Goal: Task Accomplishment & Management: Manage account settings

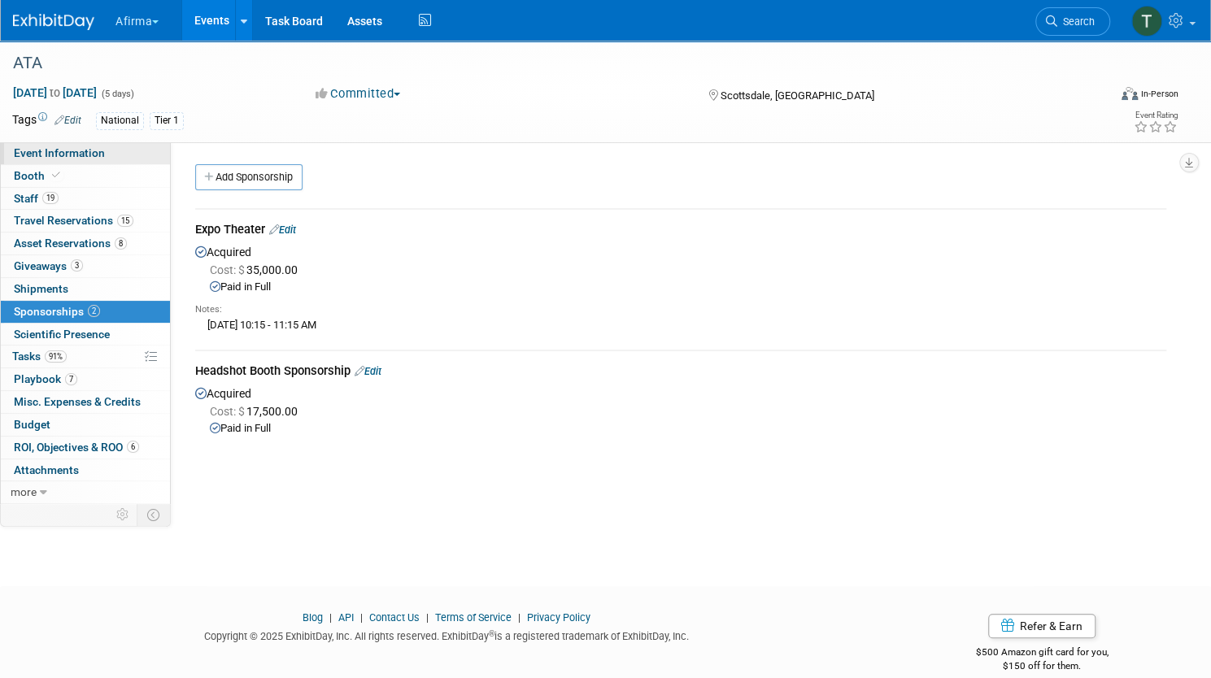
click at [160, 146] on link "Event Information" at bounding box center [85, 153] width 169 height 22
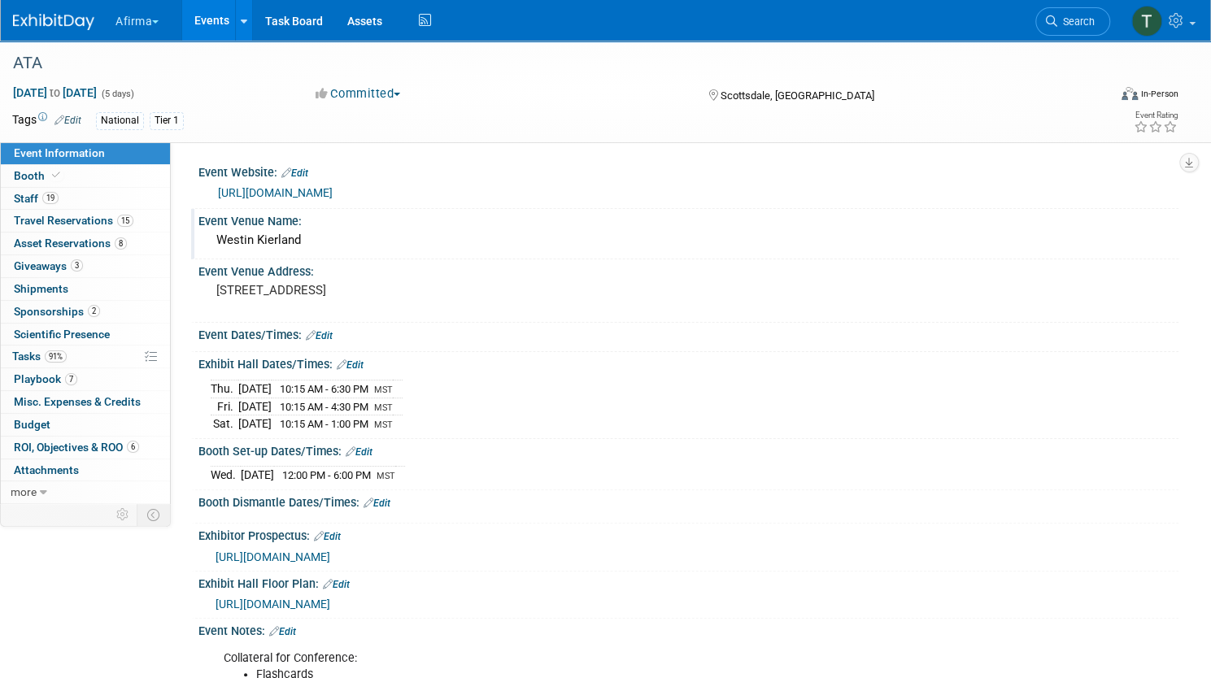
drag, startPoint x: 364, startPoint y: 239, endPoint x: 268, endPoint y: 230, distance: 95.6
click at [268, 230] on div "Westin Kierland" at bounding box center [689, 240] width 956 height 25
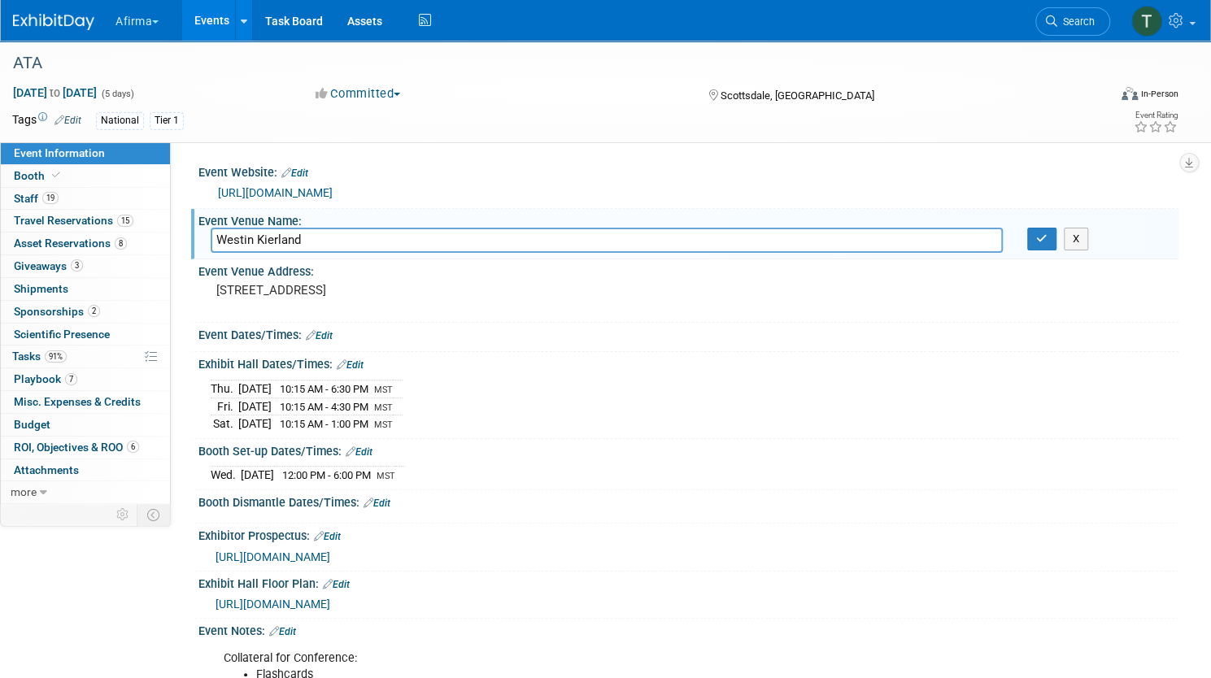
click at [425, 246] on input "Westin Kierland" at bounding box center [607, 240] width 792 height 25
click at [538, 296] on pre "6902 East Greenway Parkway, Scottsdale, AZ 85254" at bounding box center [402, 290] width 373 height 15
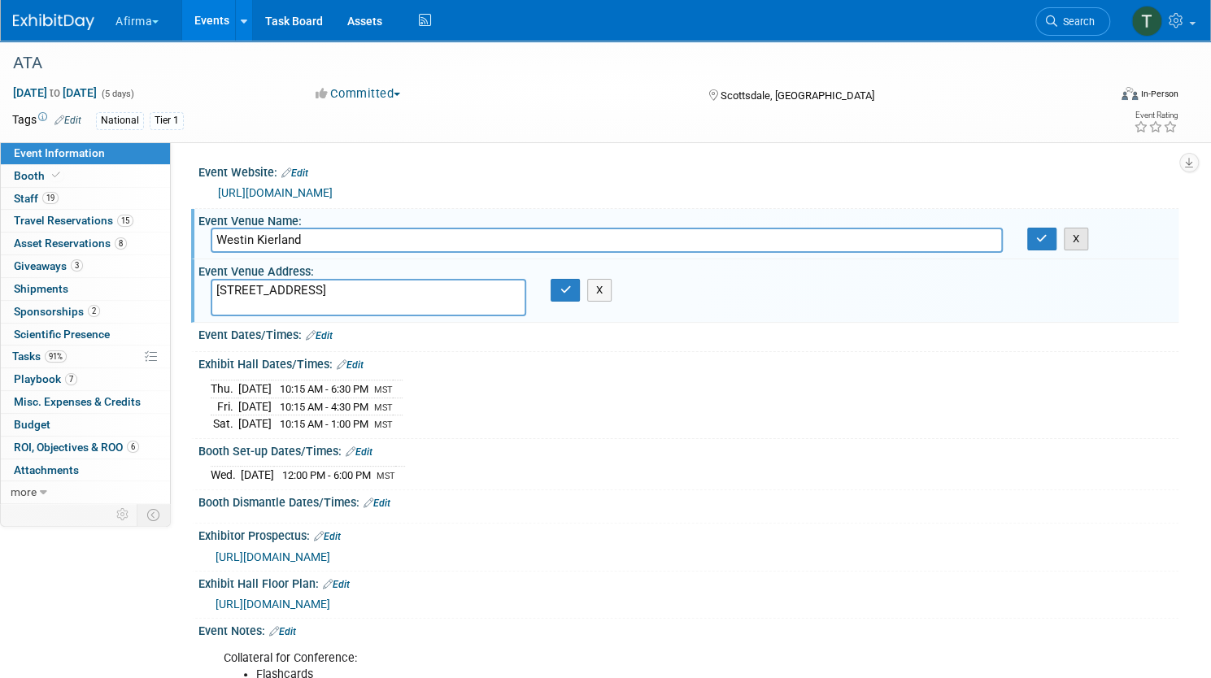
click at [1074, 232] on button "X" at bounding box center [1076, 239] width 25 height 23
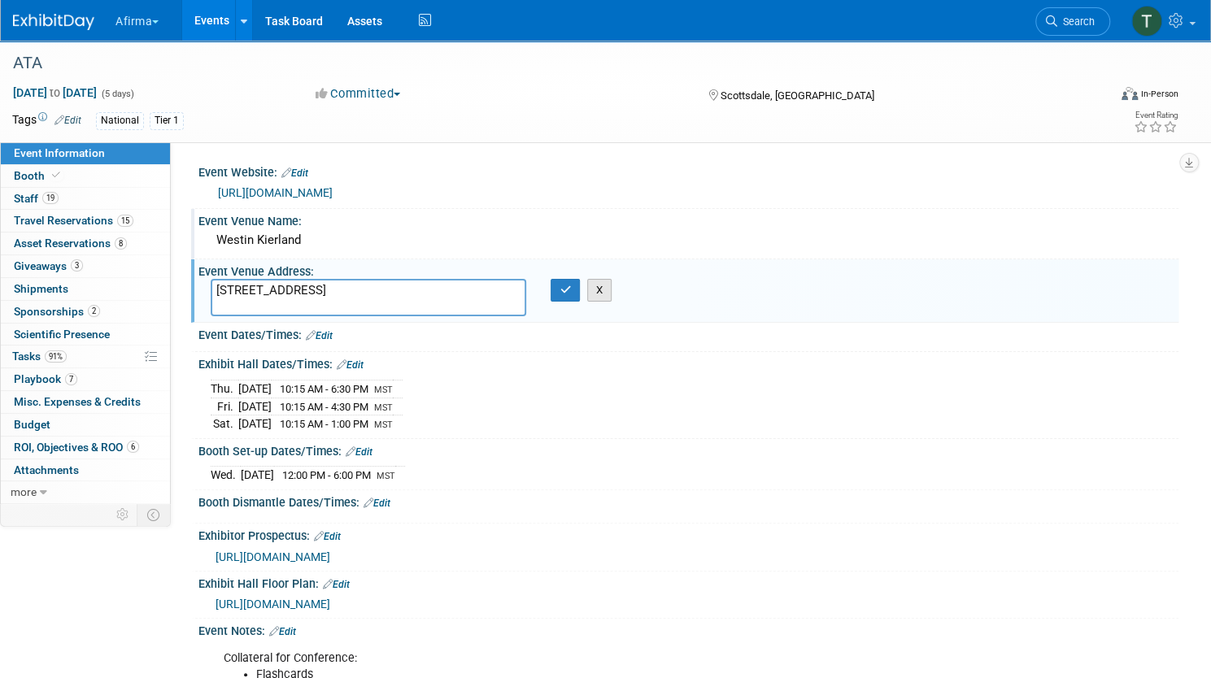
click at [612, 290] on button "X" at bounding box center [599, 290] width 25 height 23
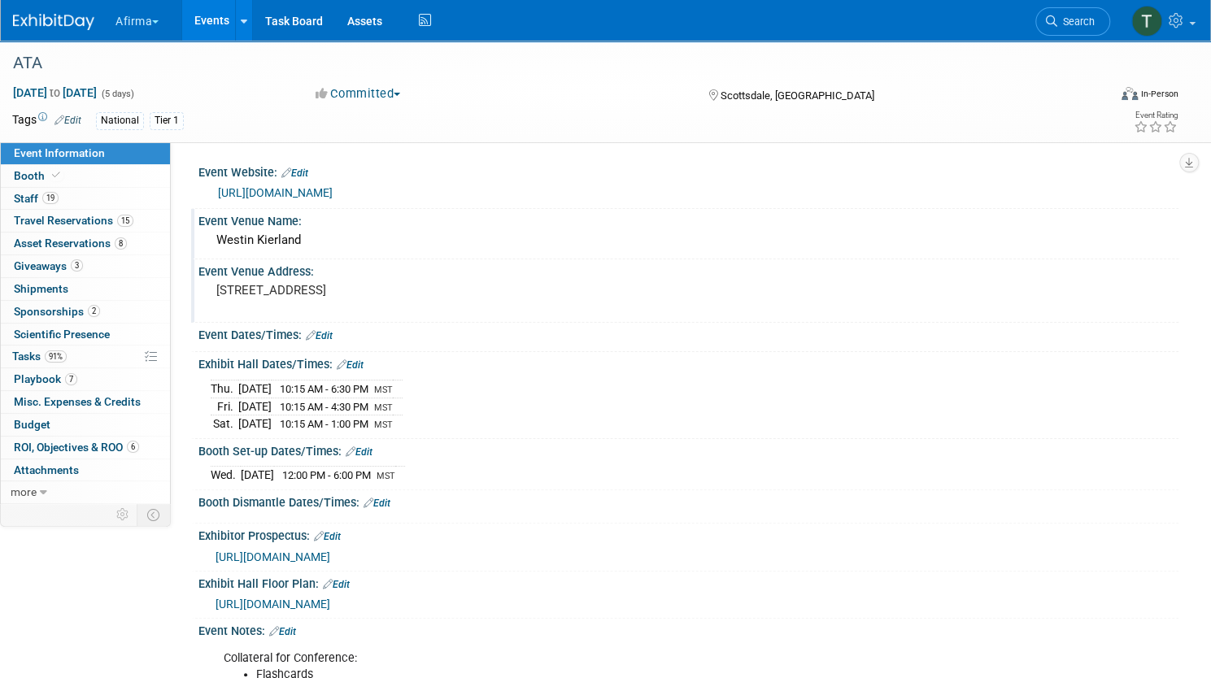
drag, startPoint x: 493, startPoint y: 427, endPoint x: 269, endPoint y: 388, distance: 227.0
click at [269, 388] on tbody "Thu. Sep 11, 2025 10:15 AM - 6:30 PM MST Fri. Sep 12, 2025 10:15 AM - 4:30 PM M…" at bounding box center [307, 406] width 192 height 52
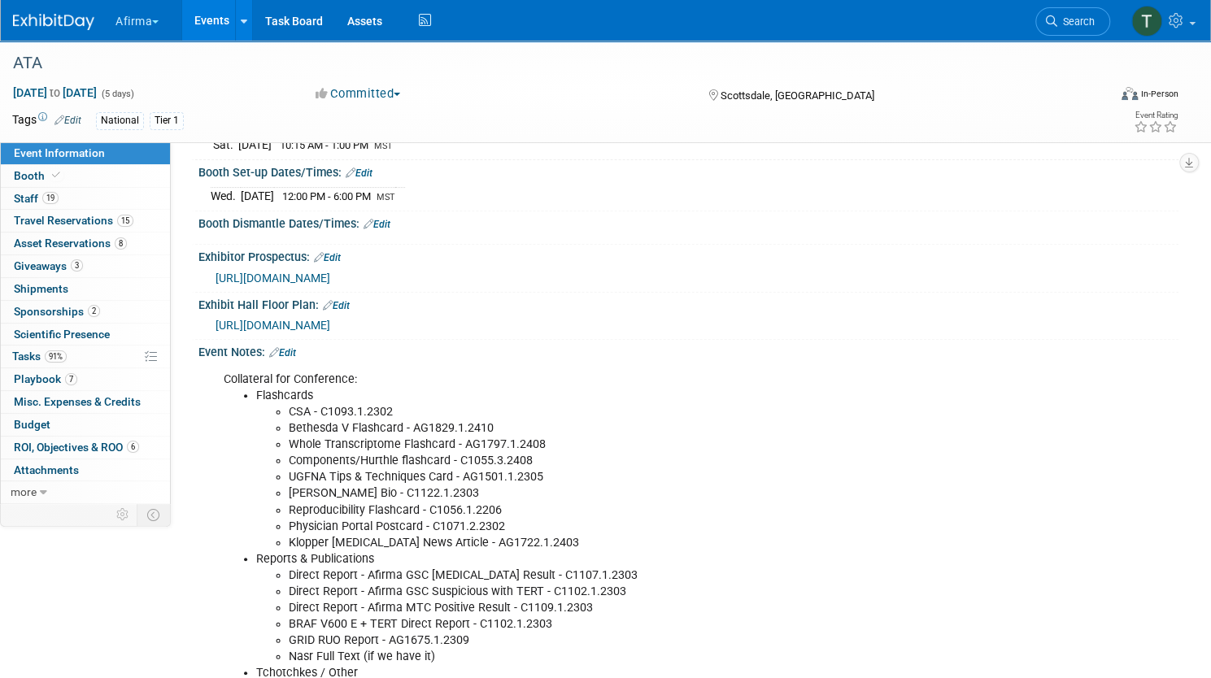
scroll to position [325, 0]
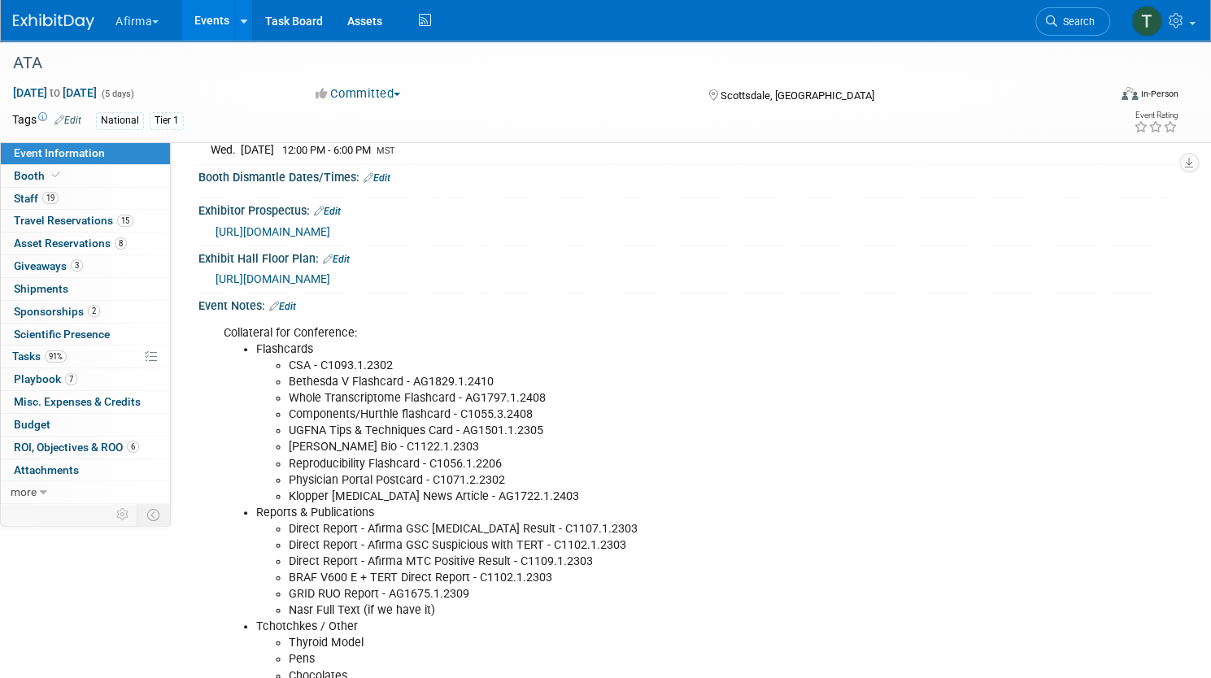
copy tbody "Thu. Sep 11, 2025 10:15 AM - 6:30 PM MST Fri. Sep 12, 2025 10:15 AM - 4:30 PM M…"
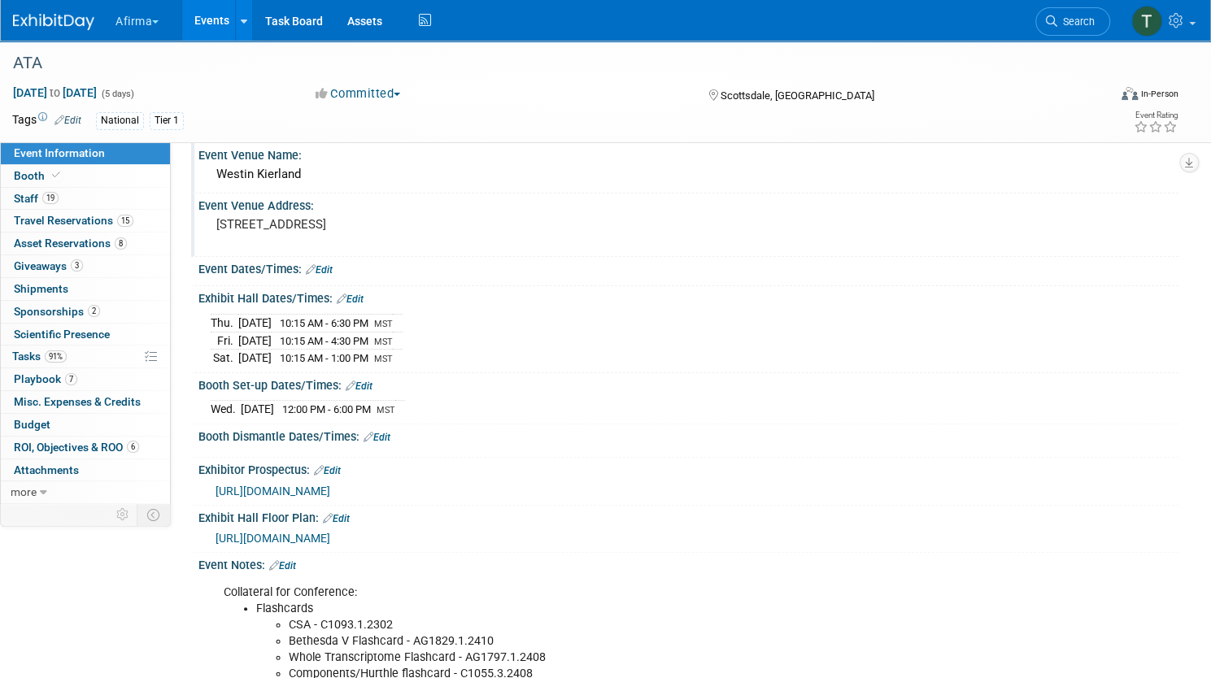
scroll to position [0, 0]
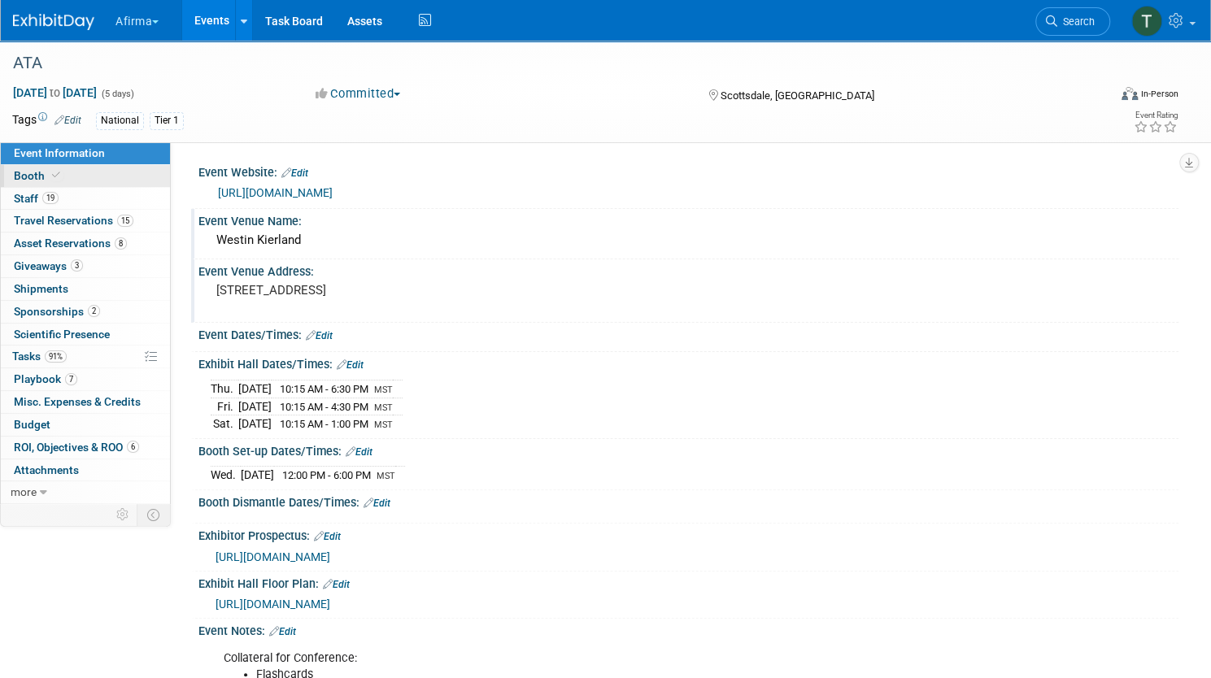
click at [63, 173] on span at bounding box center [56, 175] width 15 height 12
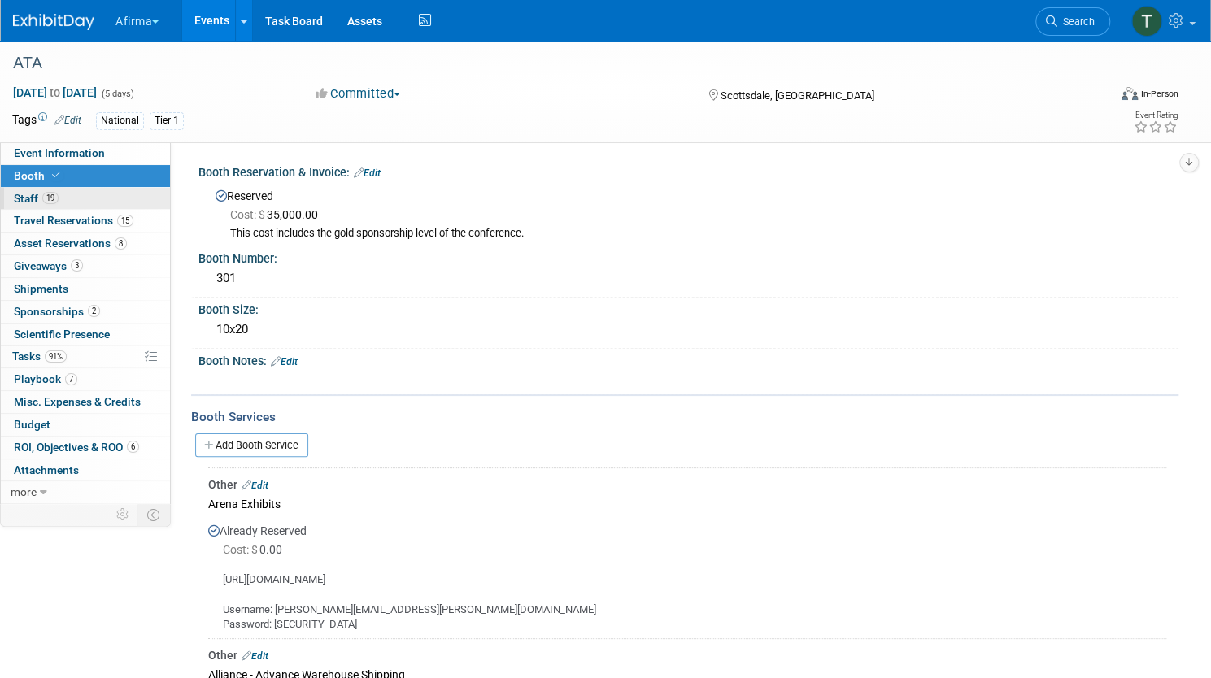
click at [157, 201] on link "19 Staff 19" at bounding box center [85, 199] width 169 height 22
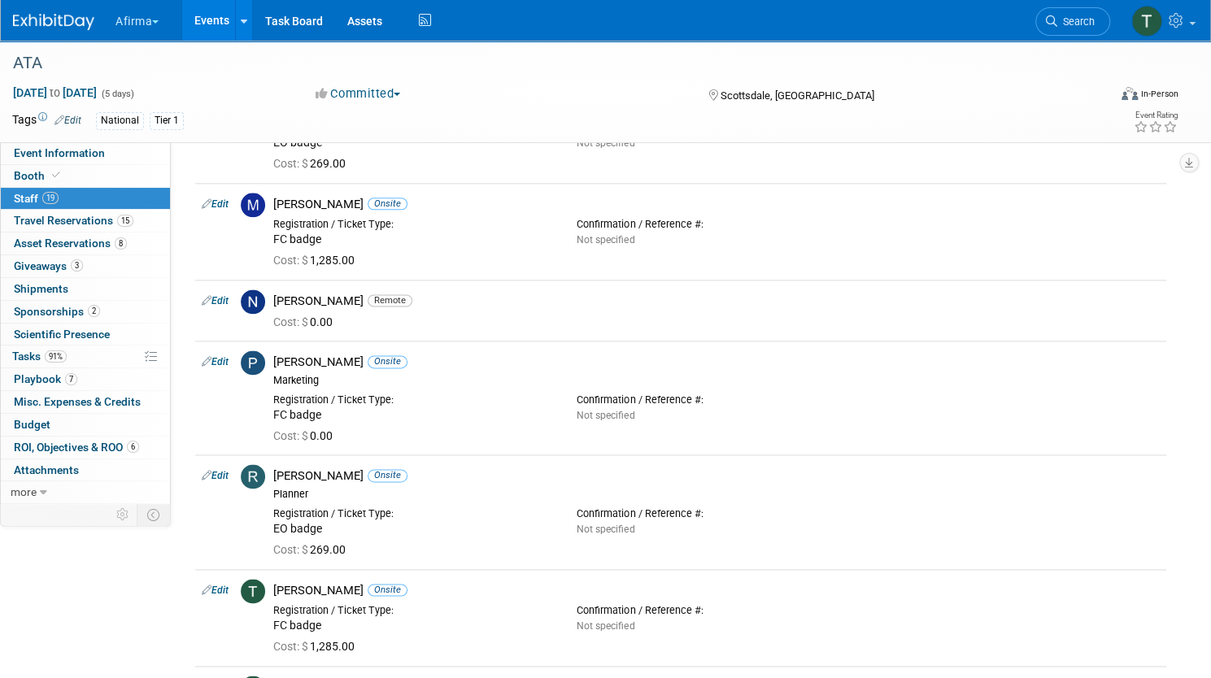
scroll to position [1602, 0]
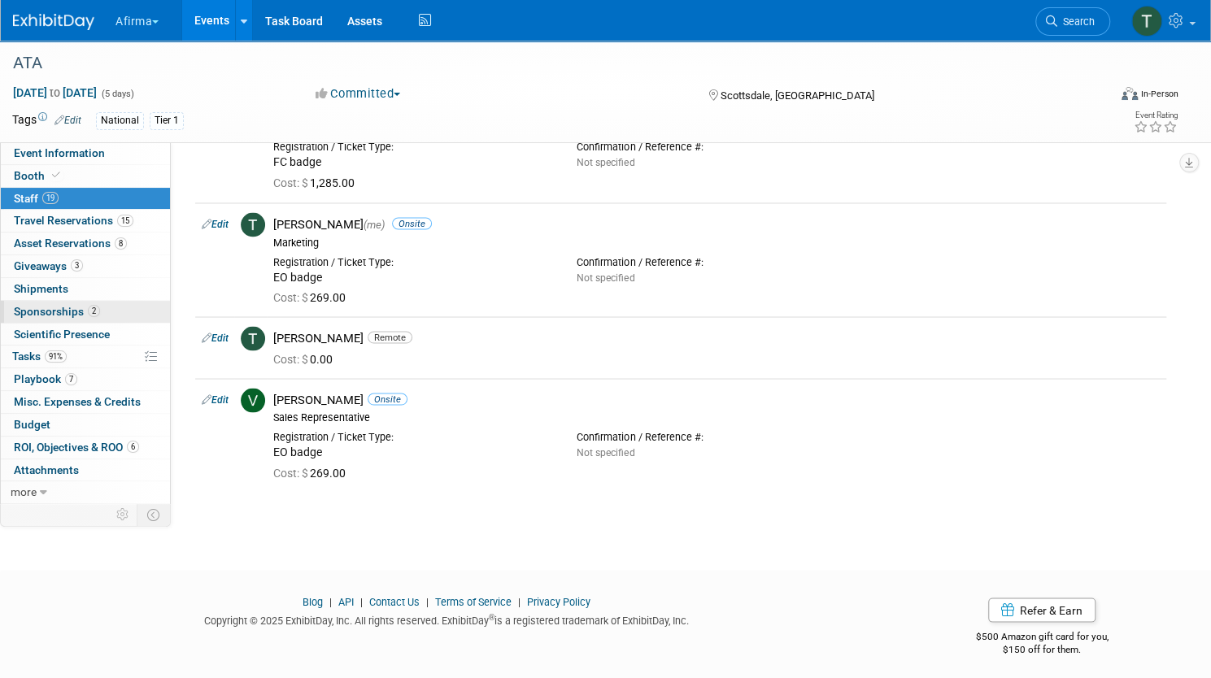
click at [170, 308] on link "2 Sponsorships 2" at bounding box center [85, 312] width 169 height 22
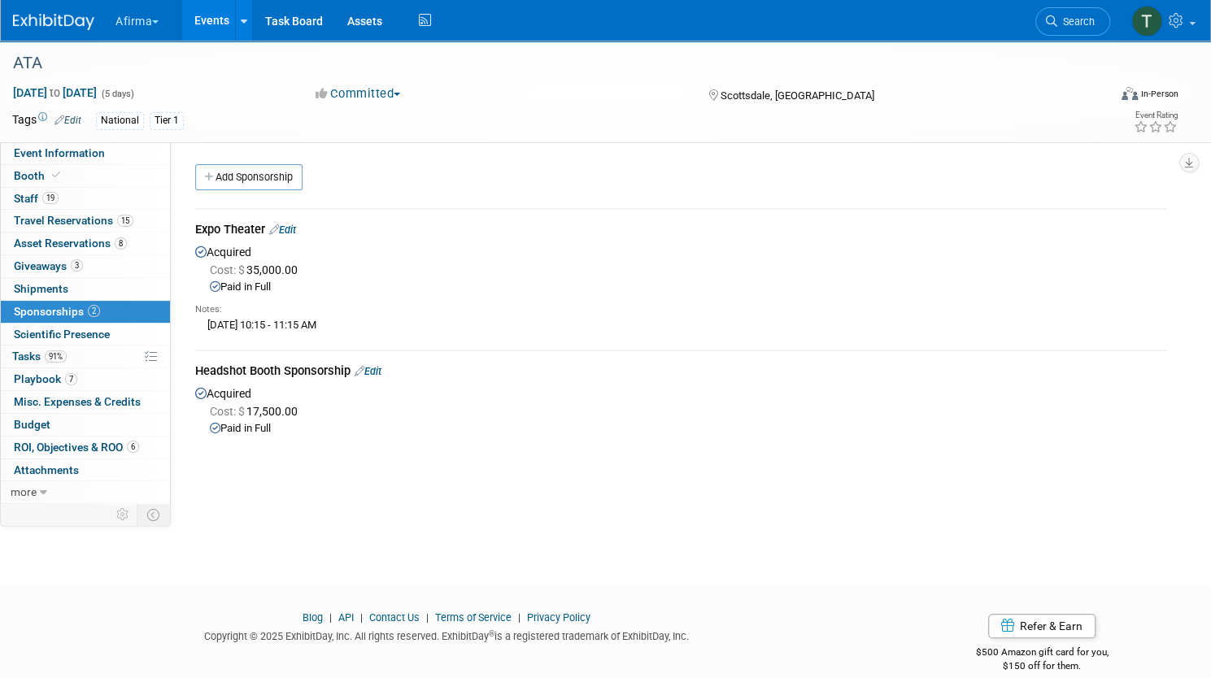
click at [107, 504] on td at bounding box center [55, 514] width 108 height 21
click at [109, 486] on link "more" at bounding box center [85, 492] width 169 height 22
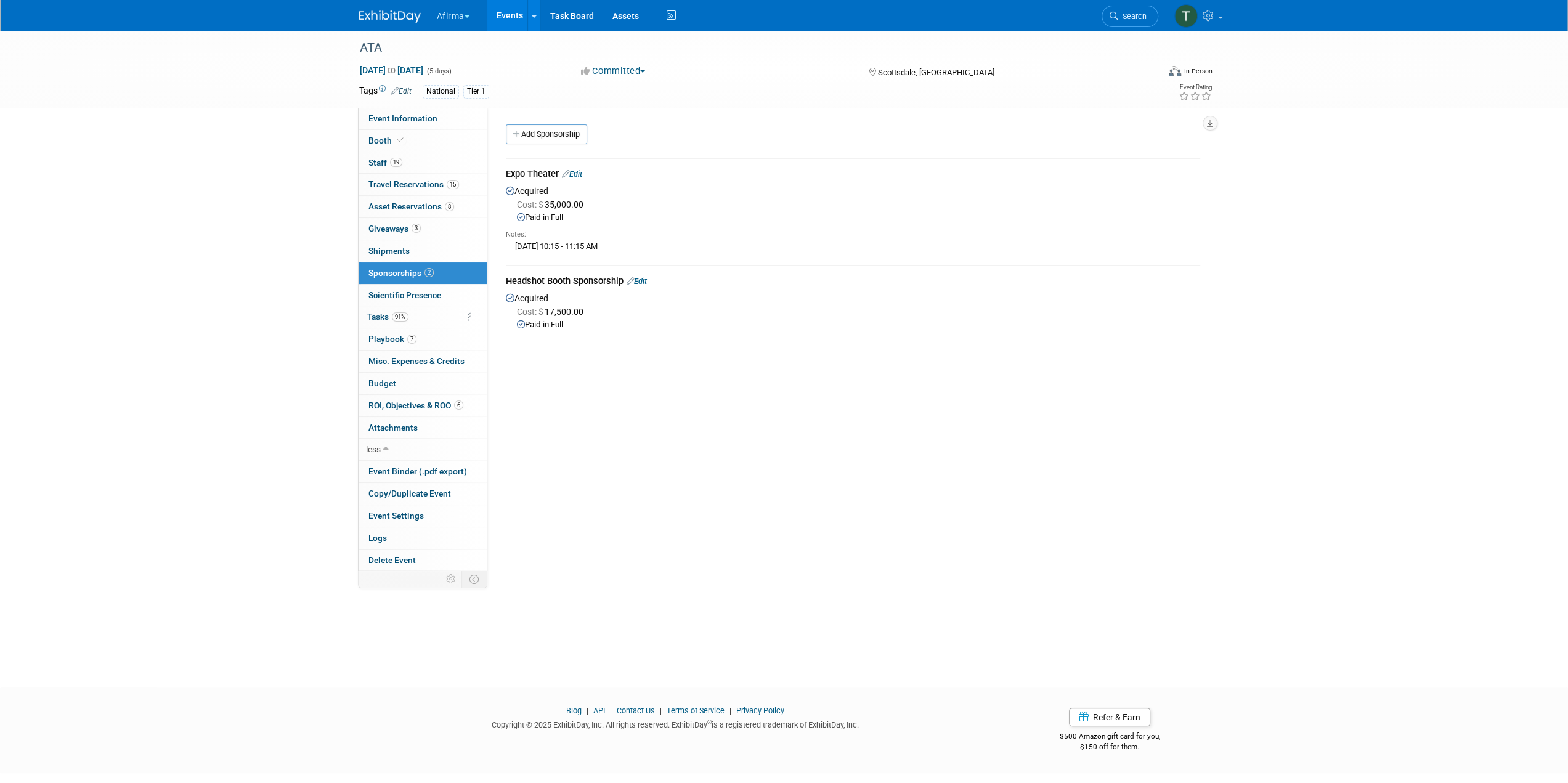
click at [465, 14] on button "Afirma" at bounding box center [460, 14] width 49 height 27
drag, startPoint x: 648, startPoint y: 503, endPoint x: 620, endPoint y: 496, distance: 28.9
click at [651, 502] on div "Event Website: Edit https://www.thyroid.org/2025-annual-meeting/ Event Venue Na…" at bounding box center [848, 337] width 722 height 460
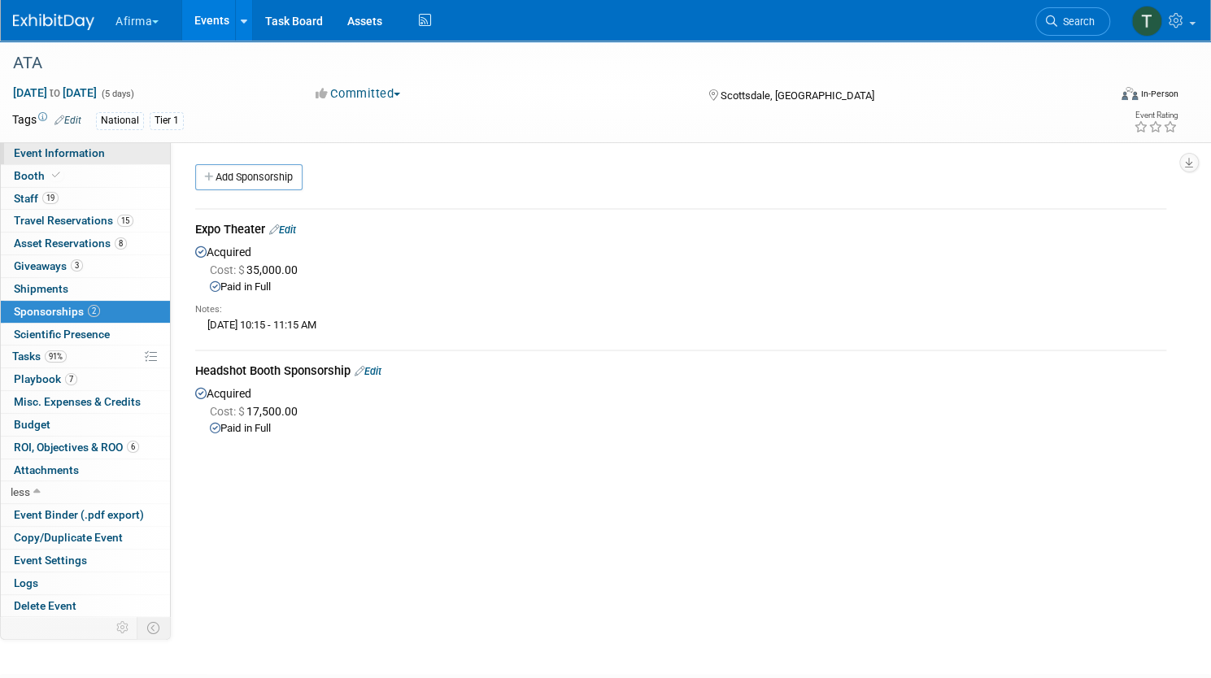
drag, startPoint x: 106, startPoint y: 150, endPoint x: 120, endPoint y: 150, distance: 13.9
click at [105, 150] on span "Event Information" at bounding box center [59, 152] width 91 height 13
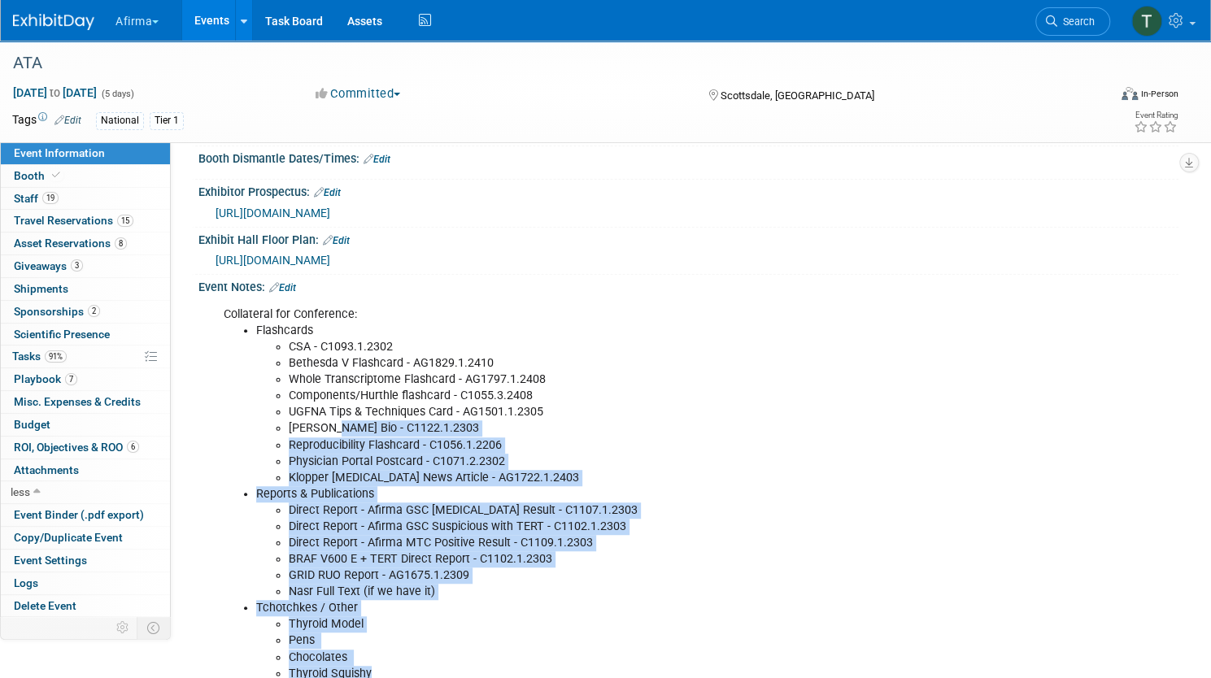
scroll to position [125, 0]
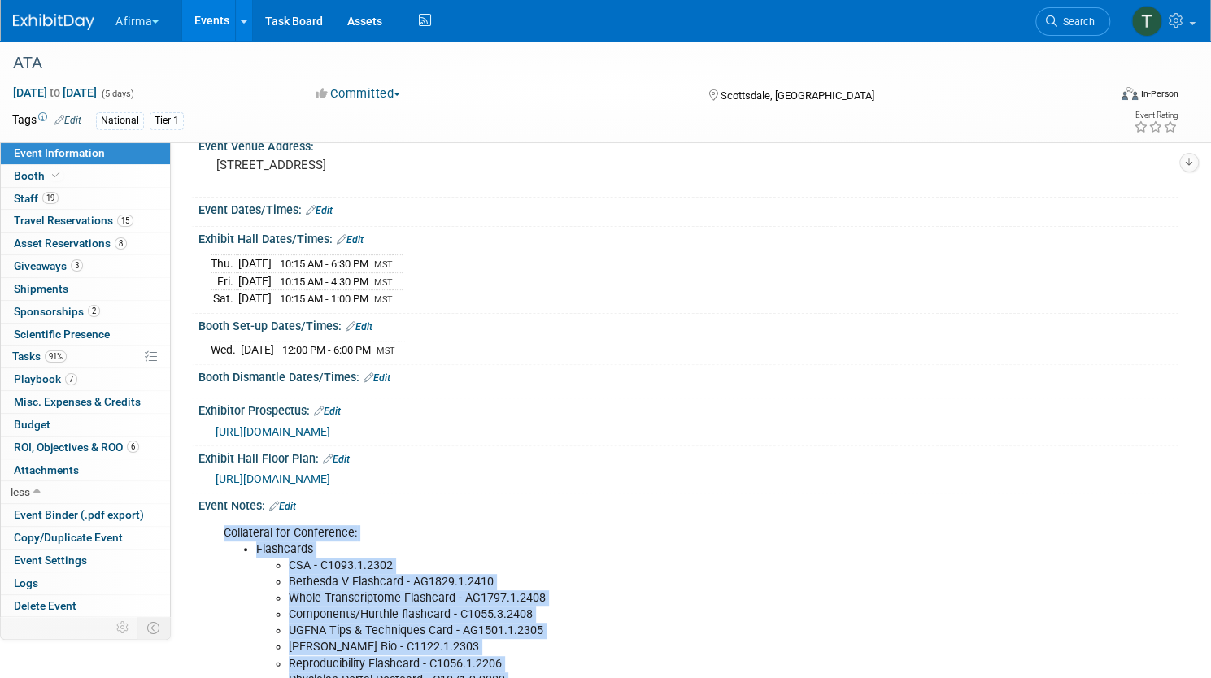
drag, startPoint x: 441, startPoint y: 484, endPoint x: 277, endPoint y: 526, distance: 169.6
copy div "Collateral for Conference: Flashcards CSA - C1093.1.2302 Bethesda V Flashcard -…"
click at [247, 25] on icon at bounding box center [244, 21] width 7 height 11
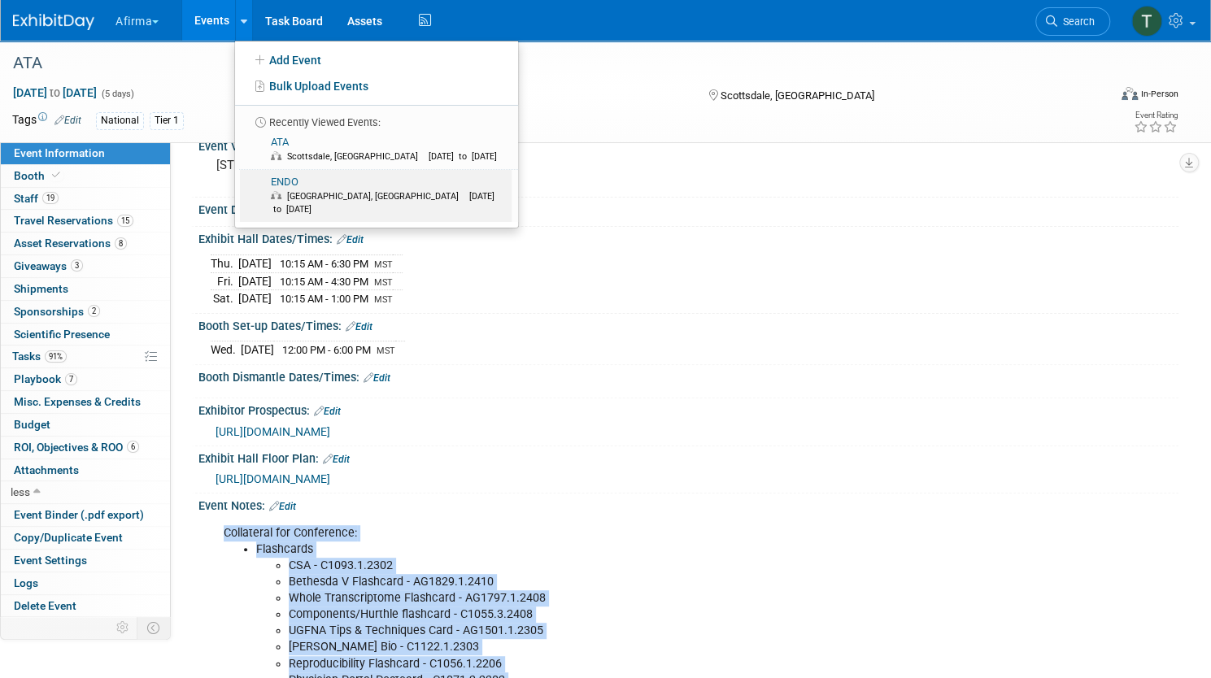
click at [341, 186] on link "ENDO San Francisco, CA Jul 12, 2025 to Jul 15, 2025" at bounding box center [376, 196] width 272 height 52
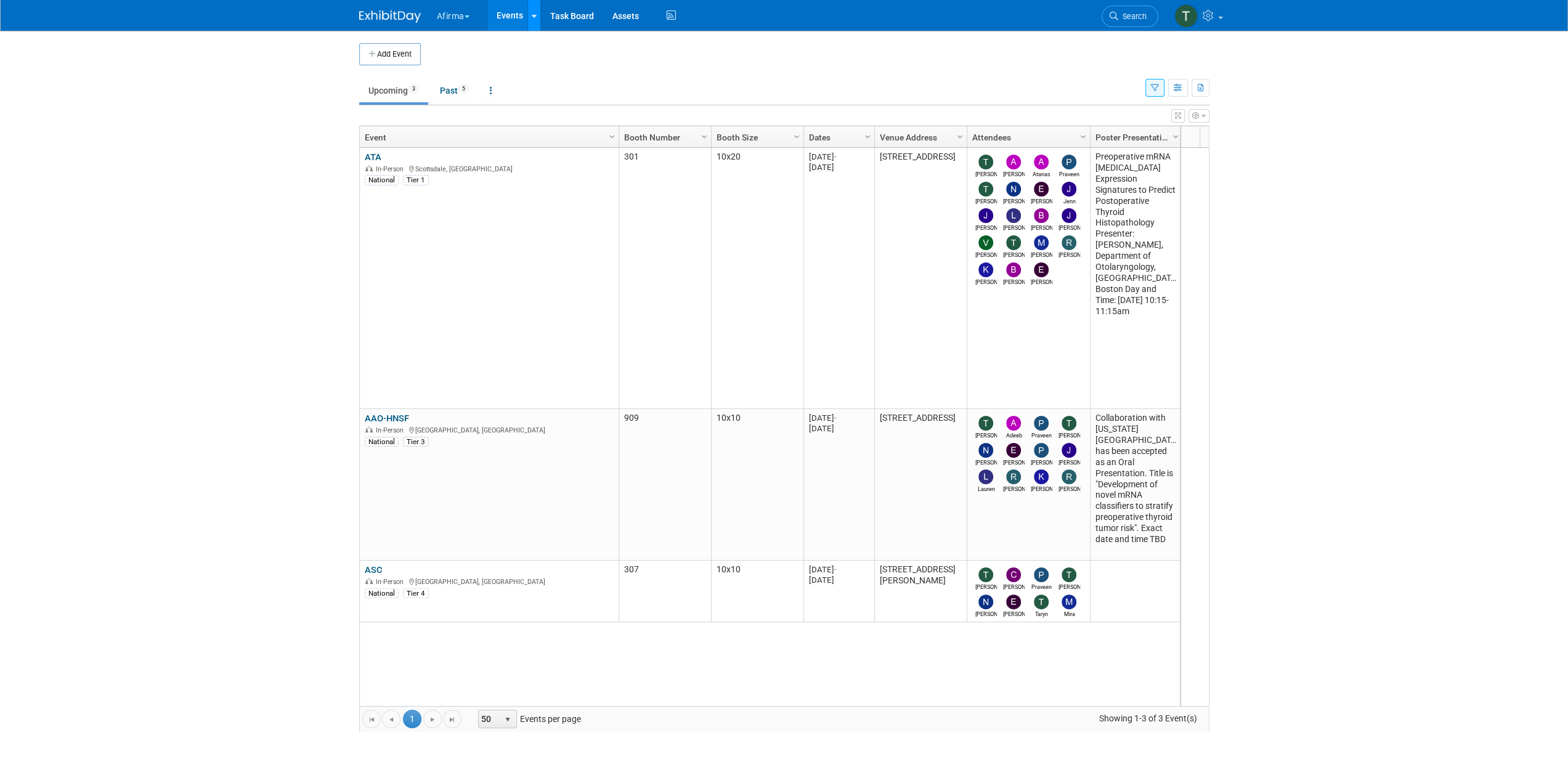
click at [537, 15] on link at bounding box center [533, 15] width 13 height 31
click at [473, 11] on button "Afirma" at bounding box center [460, 14] width 49 height 27
click at [467, 114] on link "Corporate Events" at bounding box center [481, 110] width 89 height 17
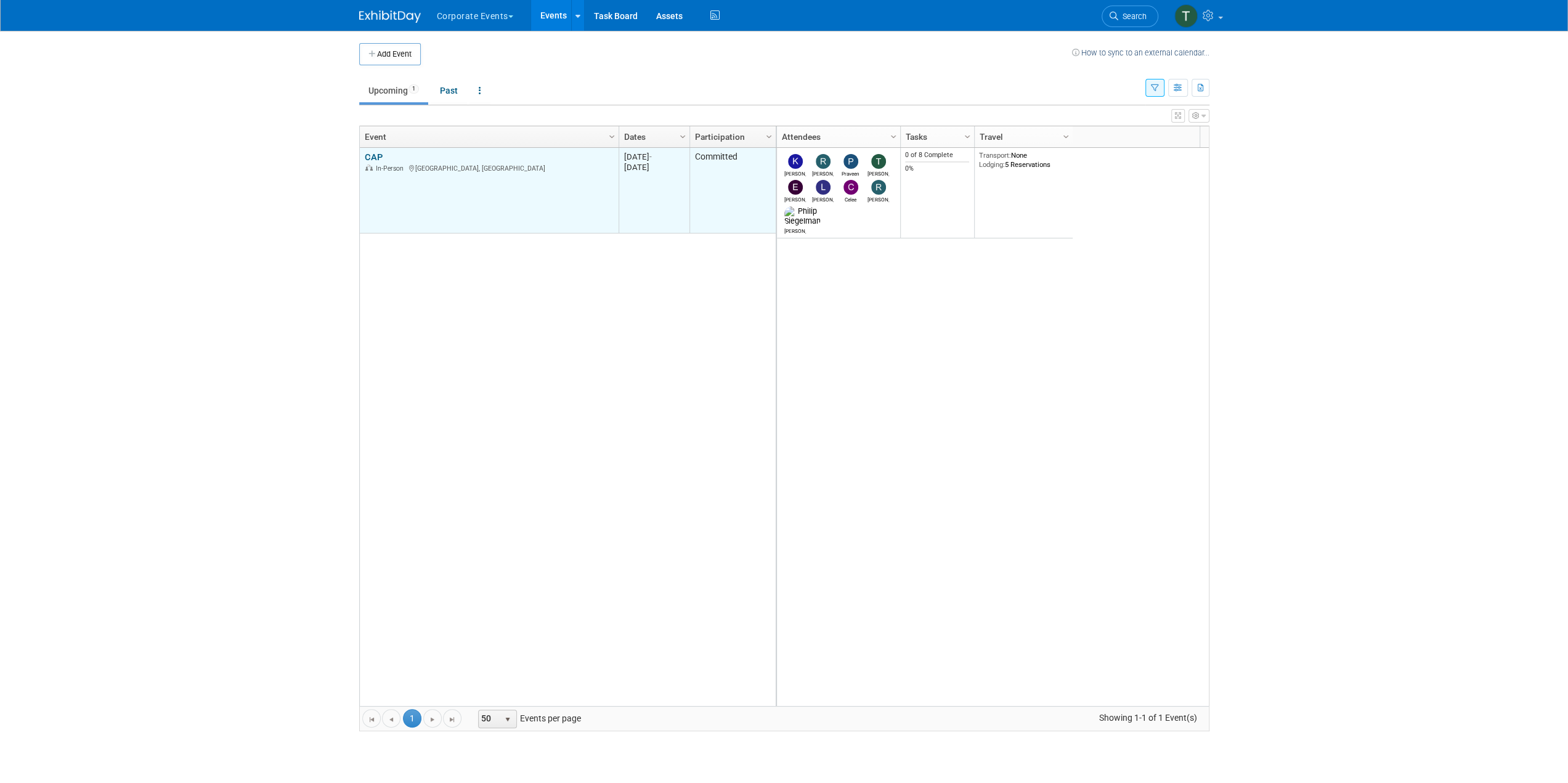
click at [372, 156] on link "CAP" at bounding box center [373, 157] width 18 height 11
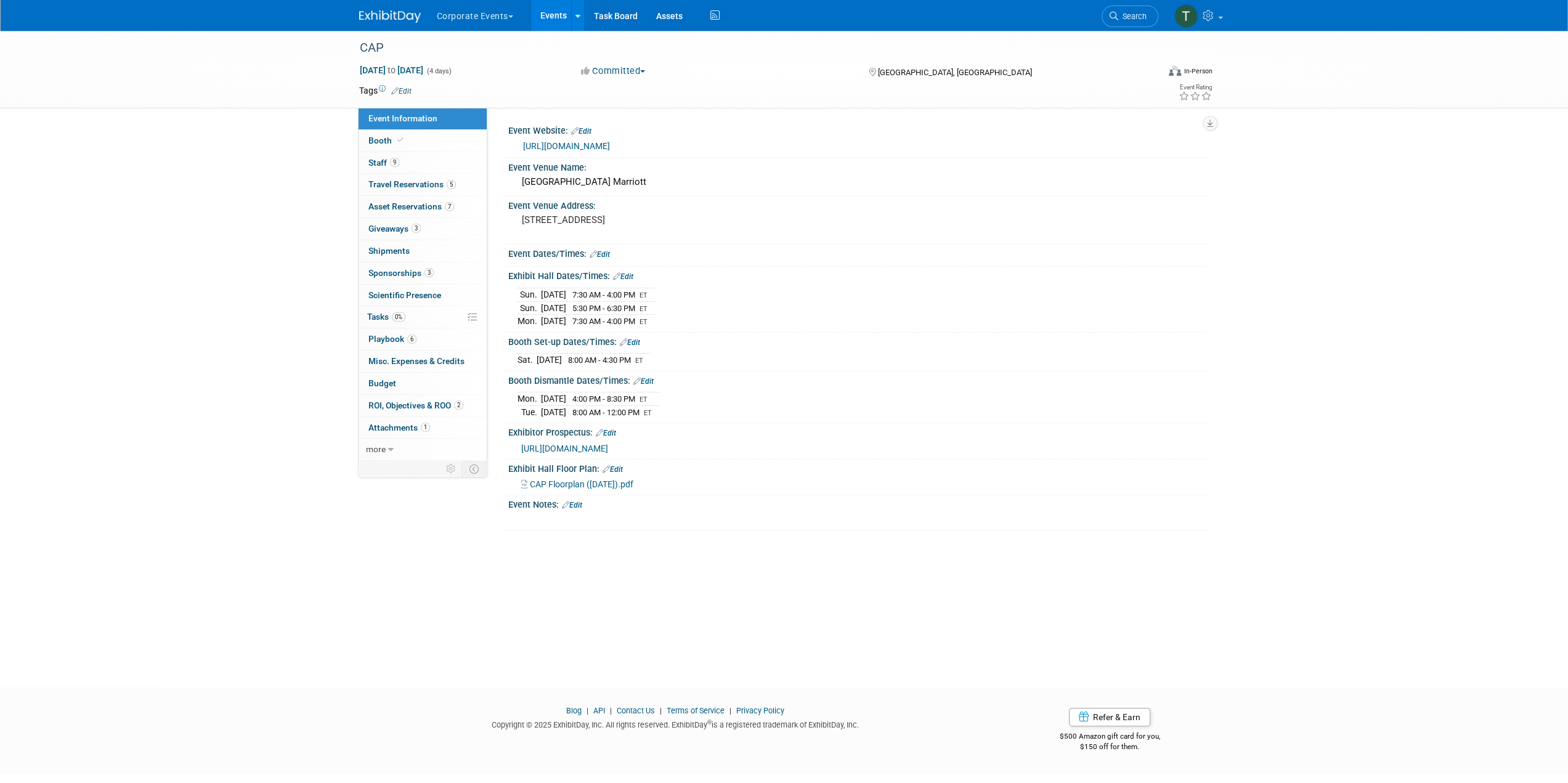
click at [201, 257] on div "CAP Sep 13, 2025 to Sep 16, 2025 (4 days) Sep 13, 2025 to Sep 16, 2025 Committe…" at bounding box center [784, 348] width 1568 height 634
click at [577, 510] on link "Edit" at bounding box center [572, 504] width 20 height 8
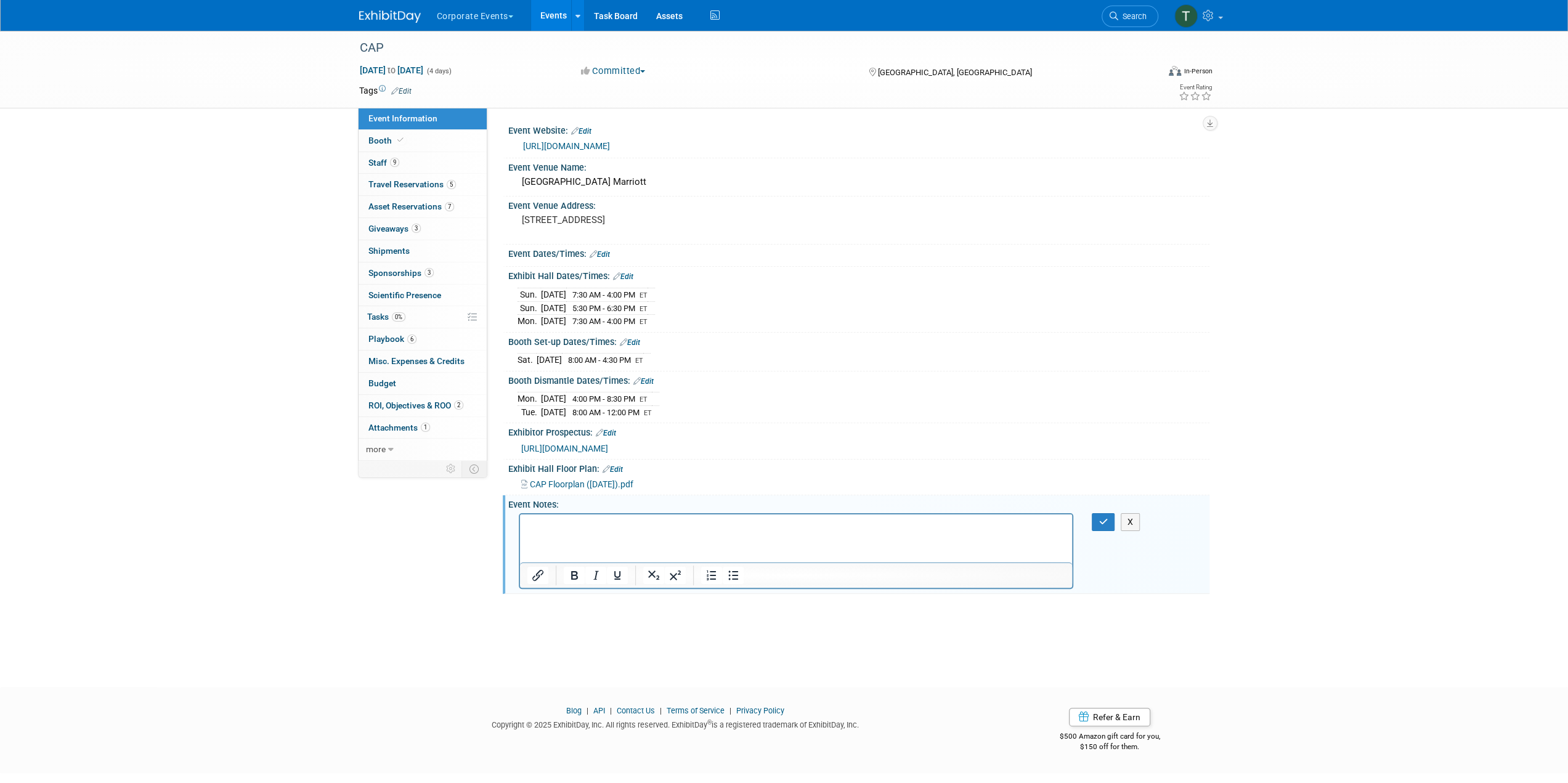
drag, startPoint x: 1094, startPoint y: 1034, endPoint x: 567, endPoint y: 531, distance: 728.5
click at [567, 531] on p "Rich Text Area. Press ALT-0 for help." at bounding box center [795, 526] width 539 height 12
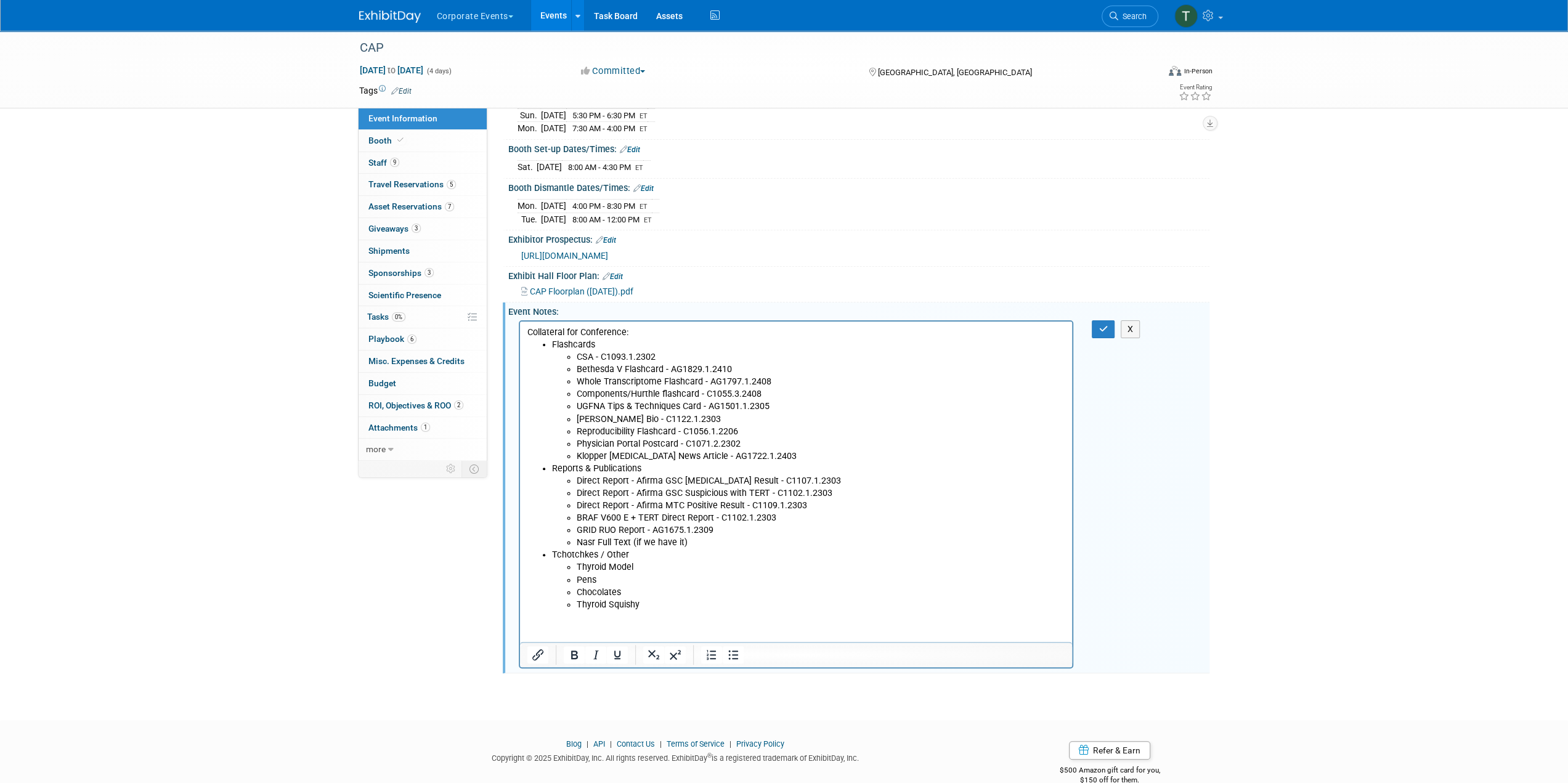
scroll to position [223, 0]
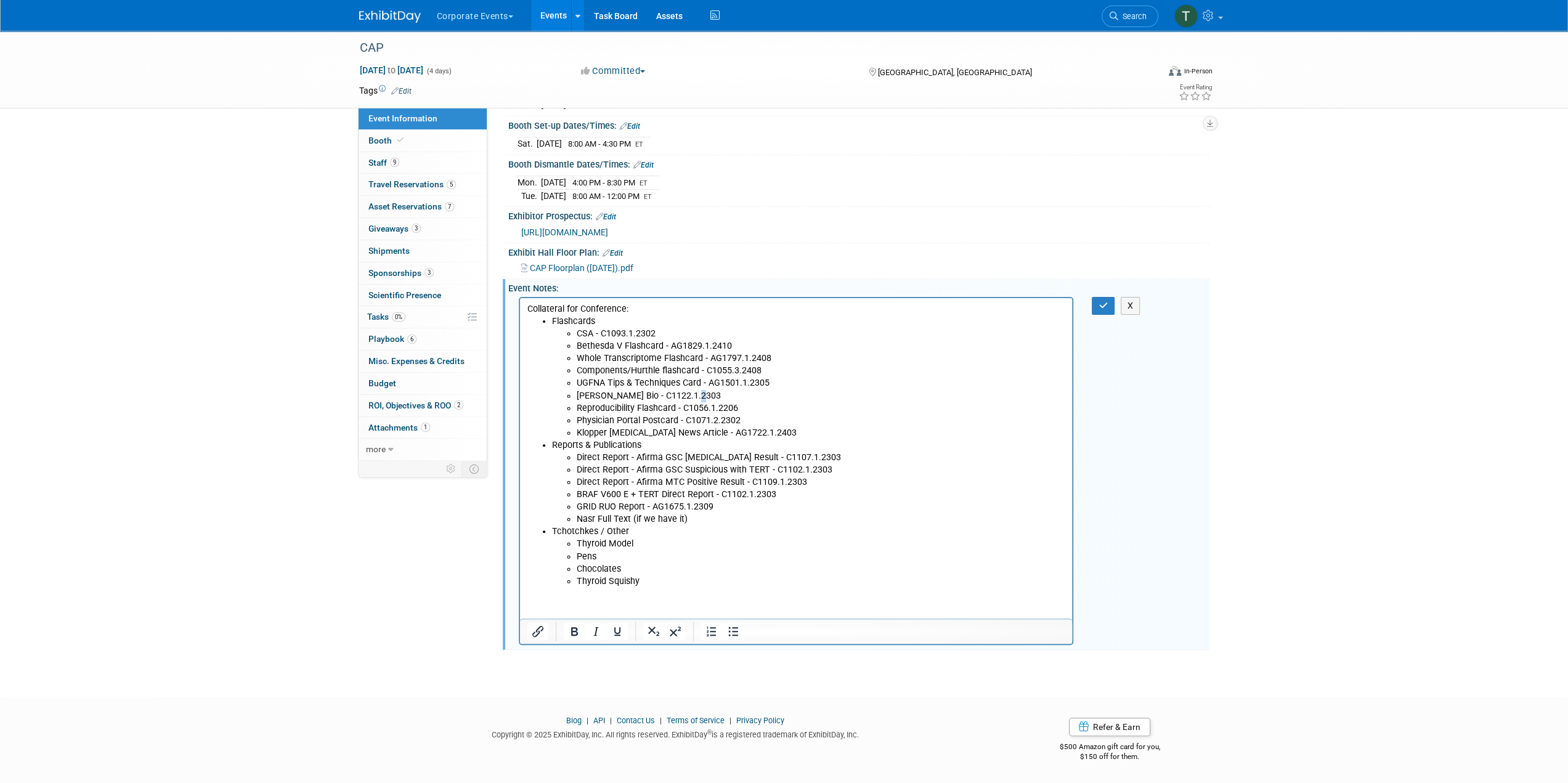
click at [692, 396] on li "[PERSON_NAME] Bio - C1122.1.2303" at bounding box center [820, 396] width 489 height 12
drag, startPoint x: 709, startPoint y: 393, endPoint x: 564, endPoint y: 395, distance: 145.0
click at [564, 395] on ul "CSA - C1093.1.2302 Bethesda V Flashcard - AG1829.1.2410 Whole Transcriptome Fla…" at bounding box center [808, 383] width 514 height 111
paste body "Rich Text Area. Press ALT-0 for help."
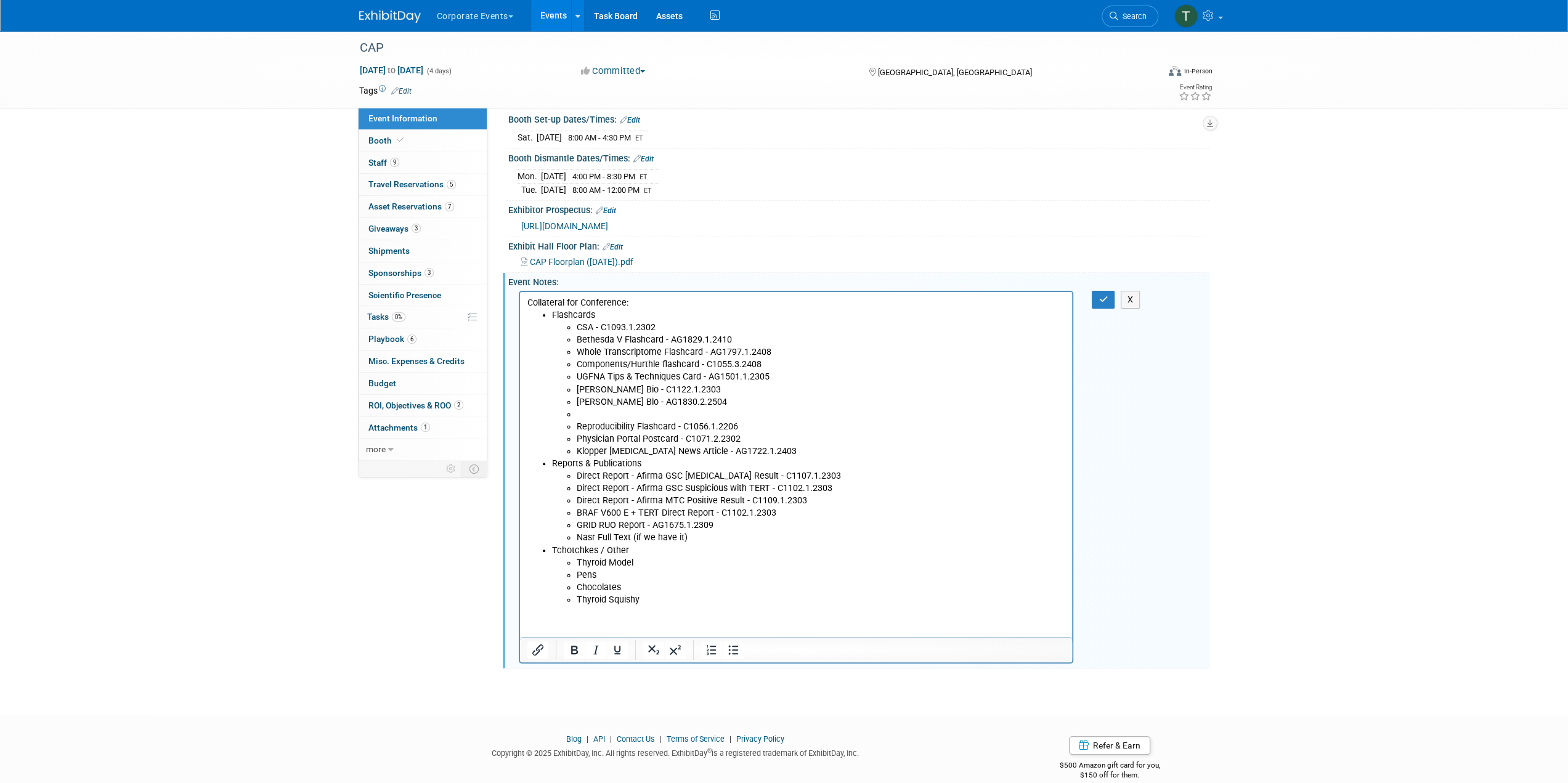
click at [604, 407] on li "[PERSON_NAME] Bio - AG1830.2.2504" at bounding box center [820, 402] width 489 height 12
click at [605, 414] on li "Rich Text Area. Press ALT-0 for help." at bounding box center [820, 414] width 489 height 12
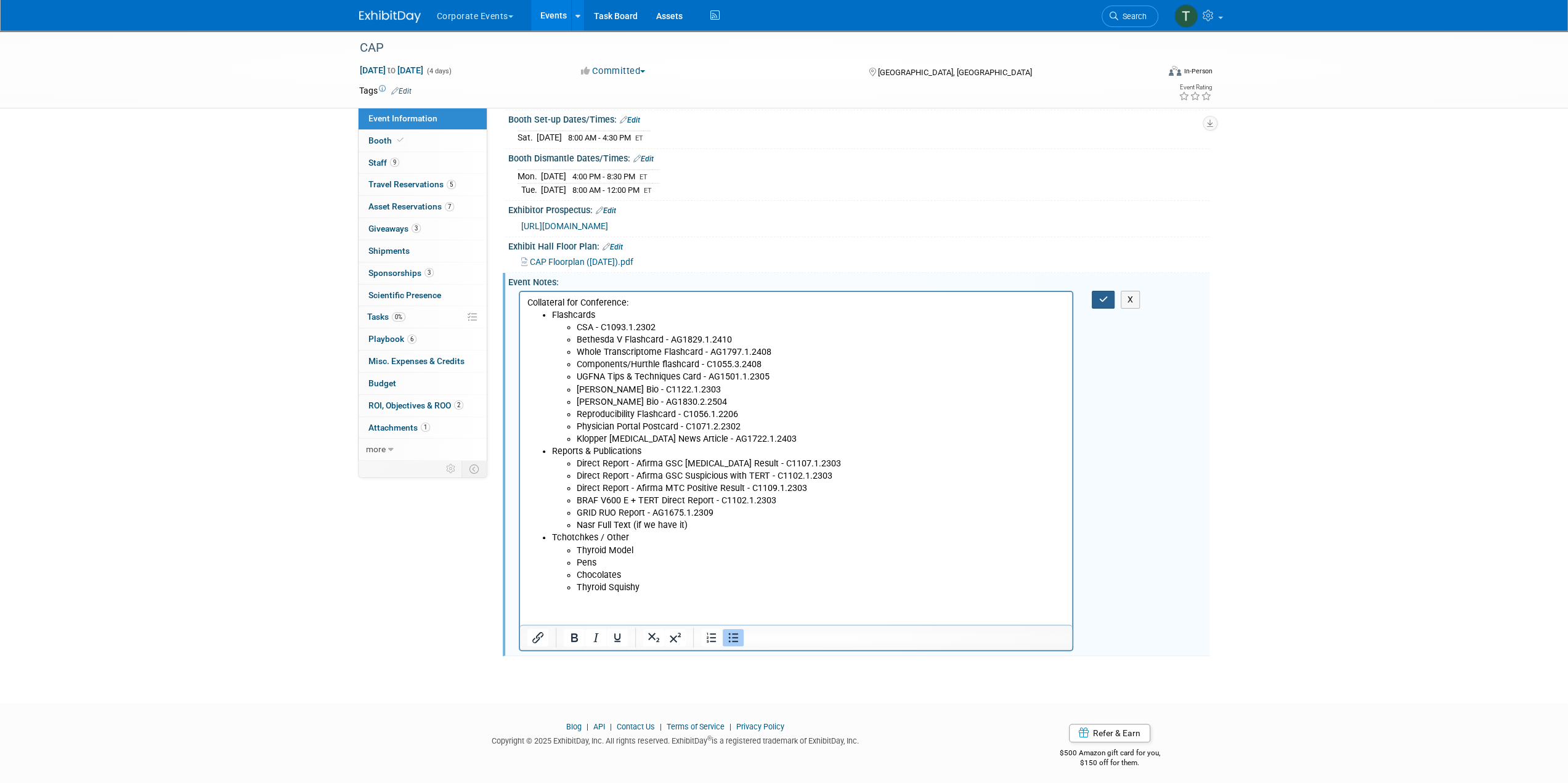
click at [1104, 304] on icon "button" at bounding box center [1103, 299] width 9 height 8
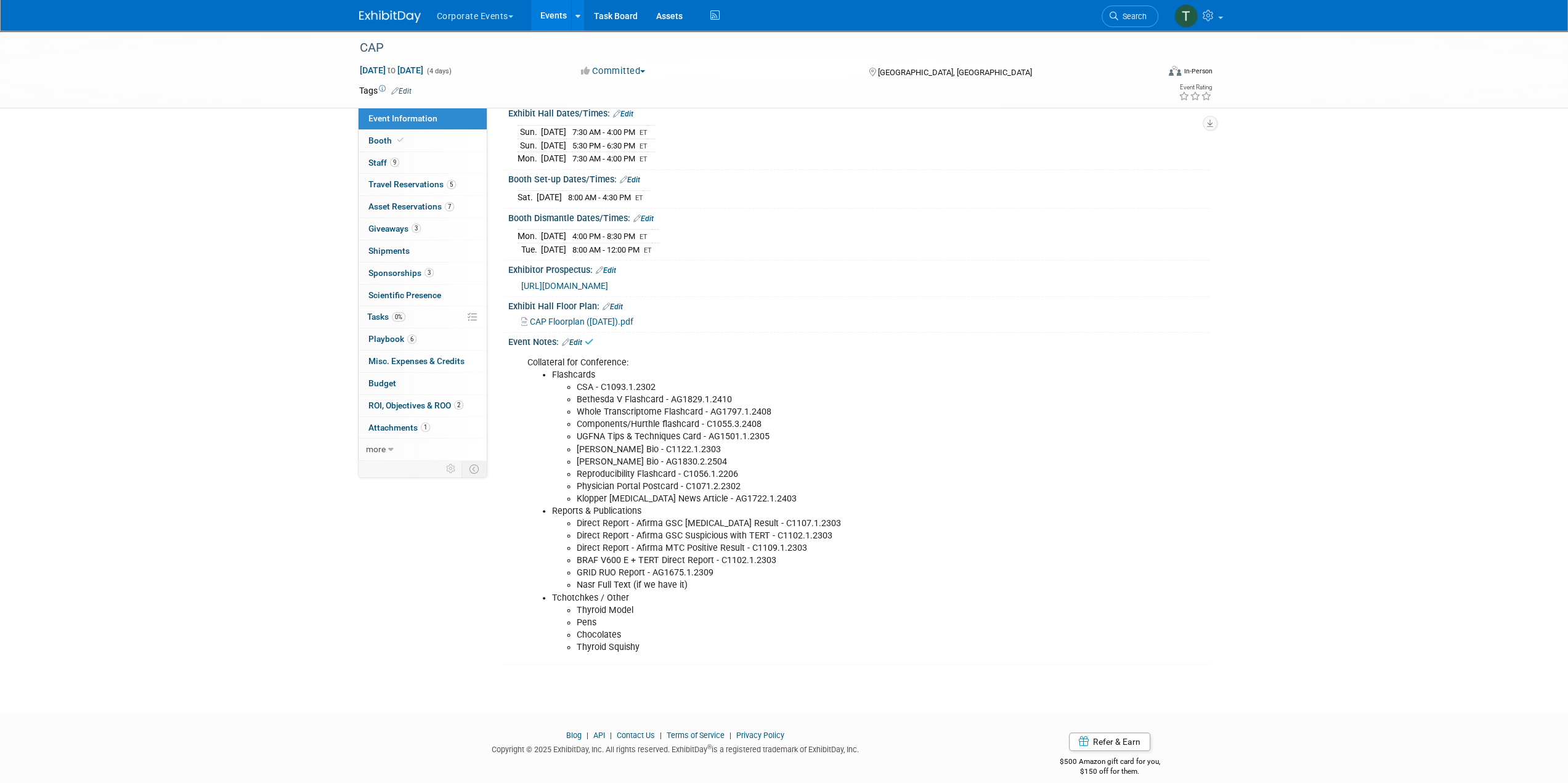
scroll to position [0, 0]
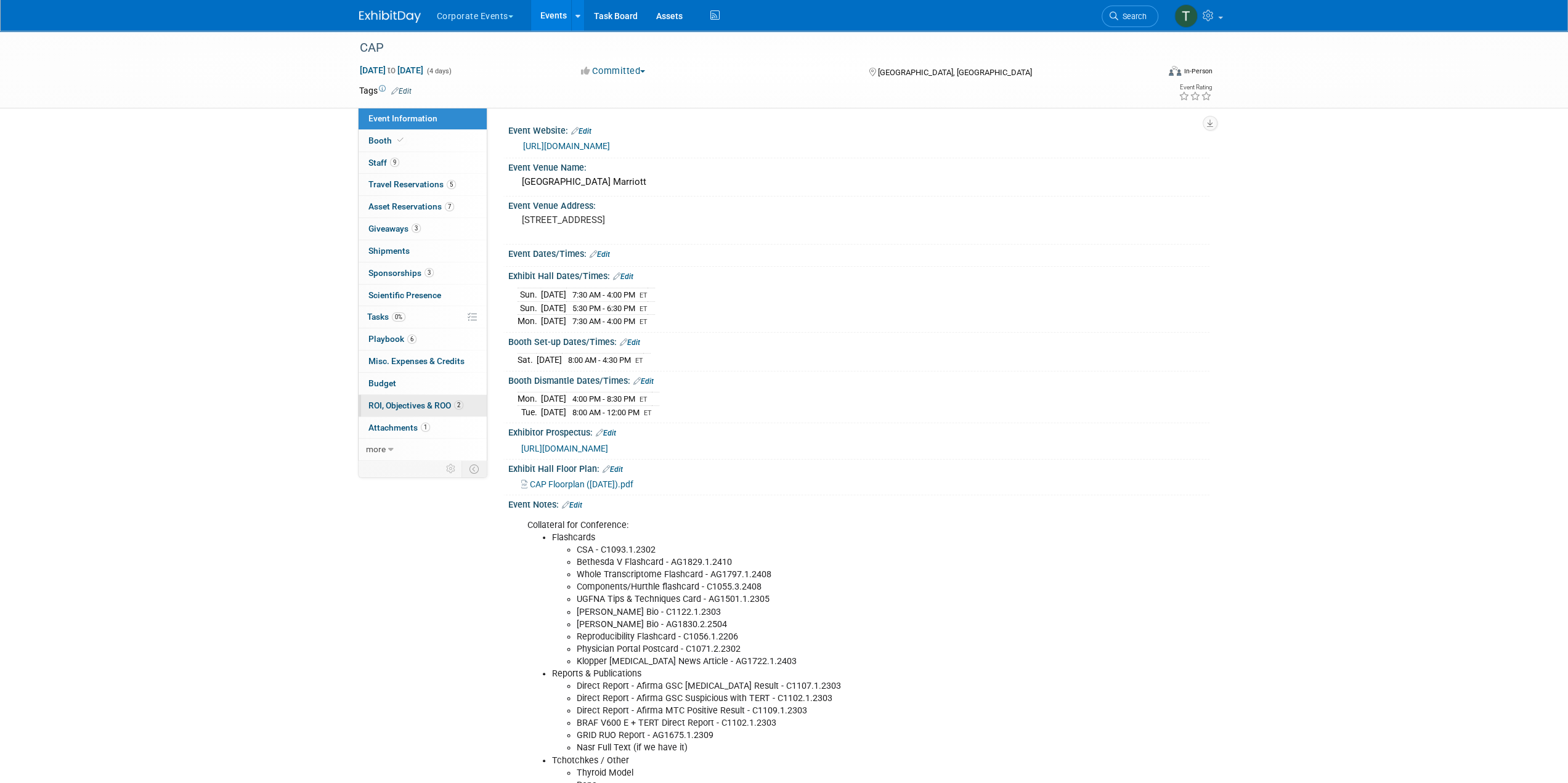
click at [417, 404] on span "ROI, Objectives & ROO 2" at bounding box center [415, 405] width 95 height 10
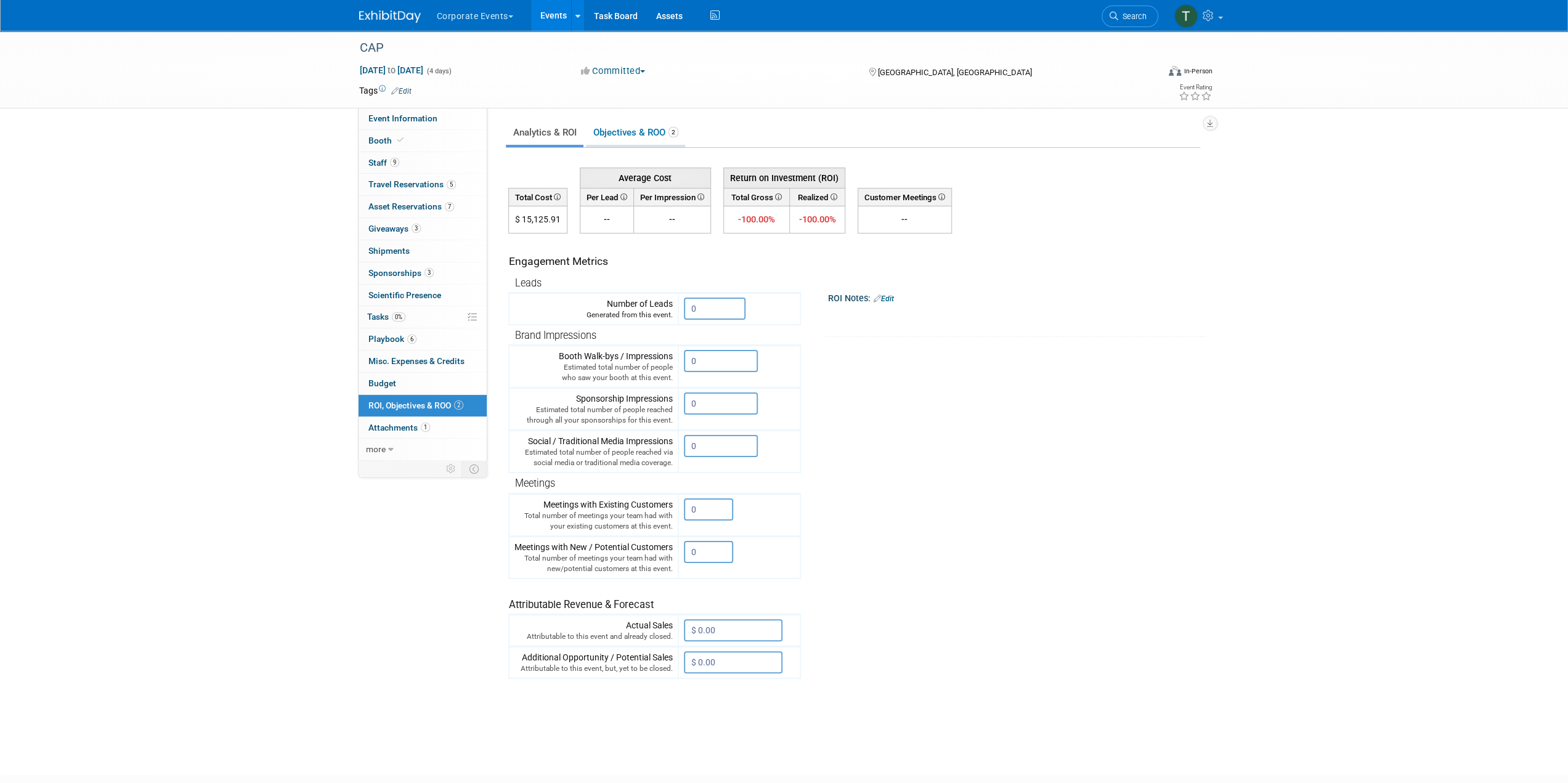
click at [645, 129] on link "Objectives & ROO 2" at bounding box center [635, 133] width 99 height 24
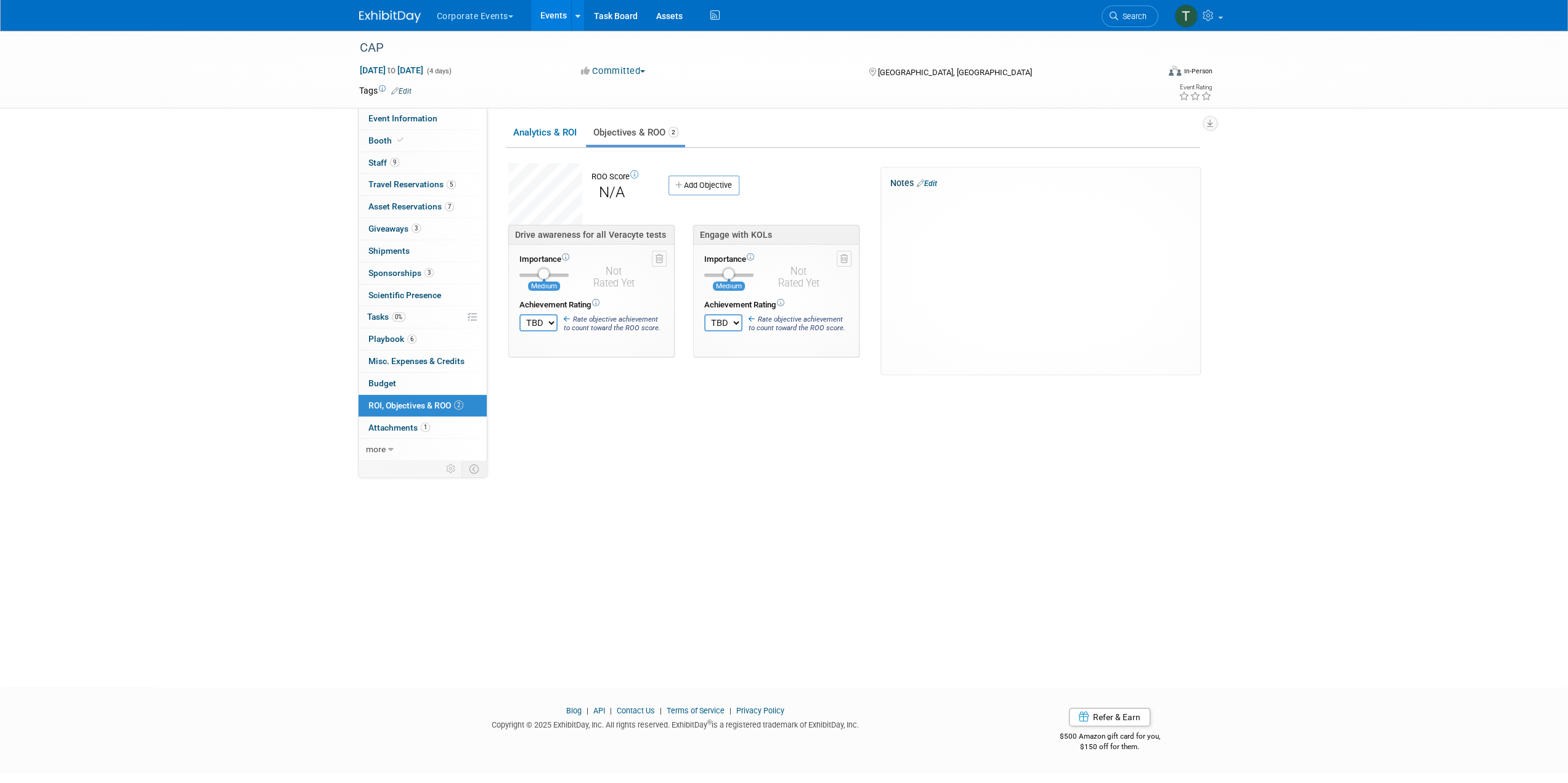
click at [690, 186] on link "Add Objective" at bounding box center [704, 186] width 71 height 20
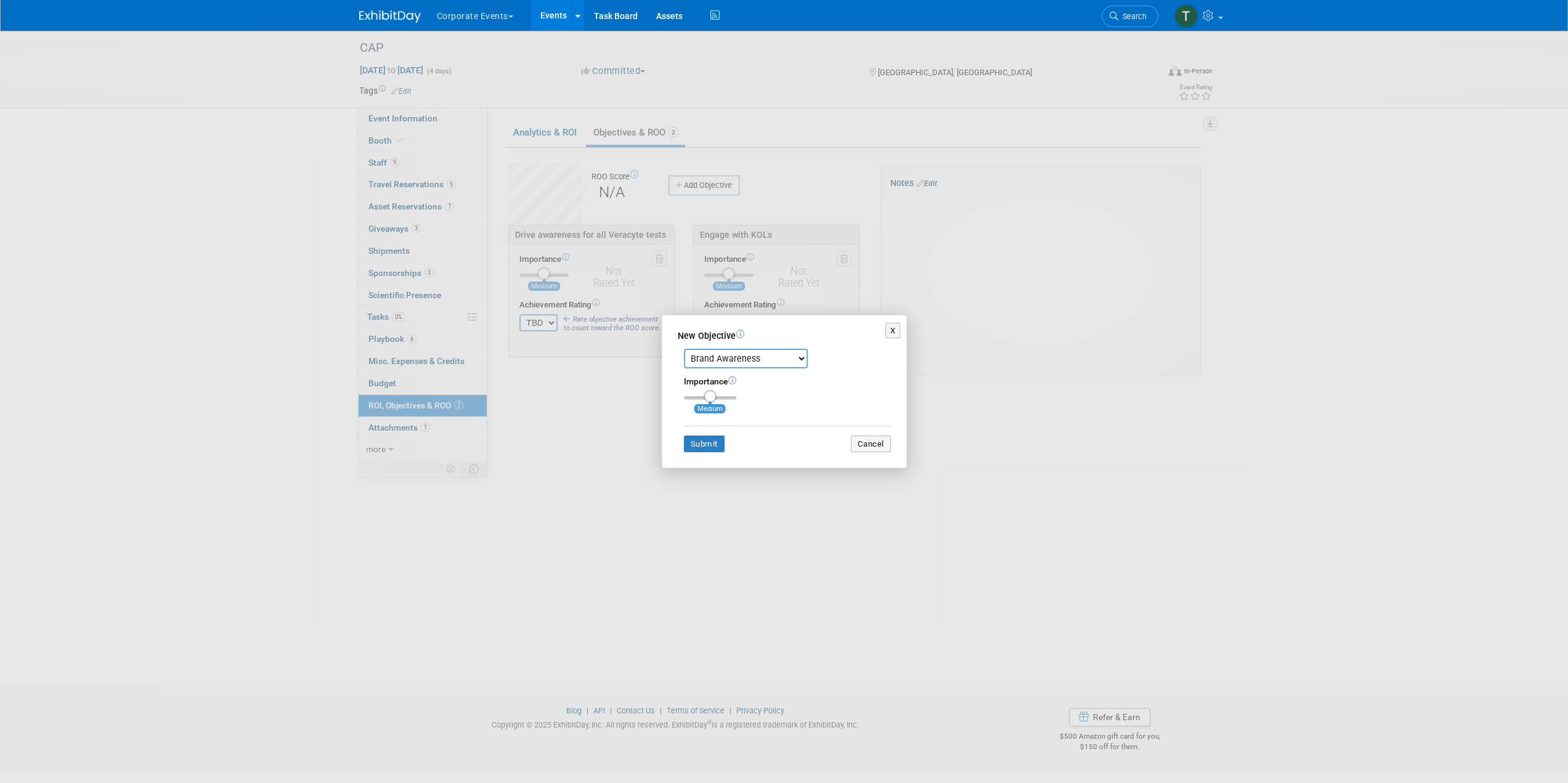
click at [766, 353] on select "Brand Awareness Competition Research Customer Retention Feedback Collection Lea…" at bounding box center [745, 358] width 123 height 20
select select "11"
click at [684, 348] on select "Brand Awareness Competition Research Customer Retention Feedback Collection Lea…" at bounding box center [745, 358] width 123 height 20
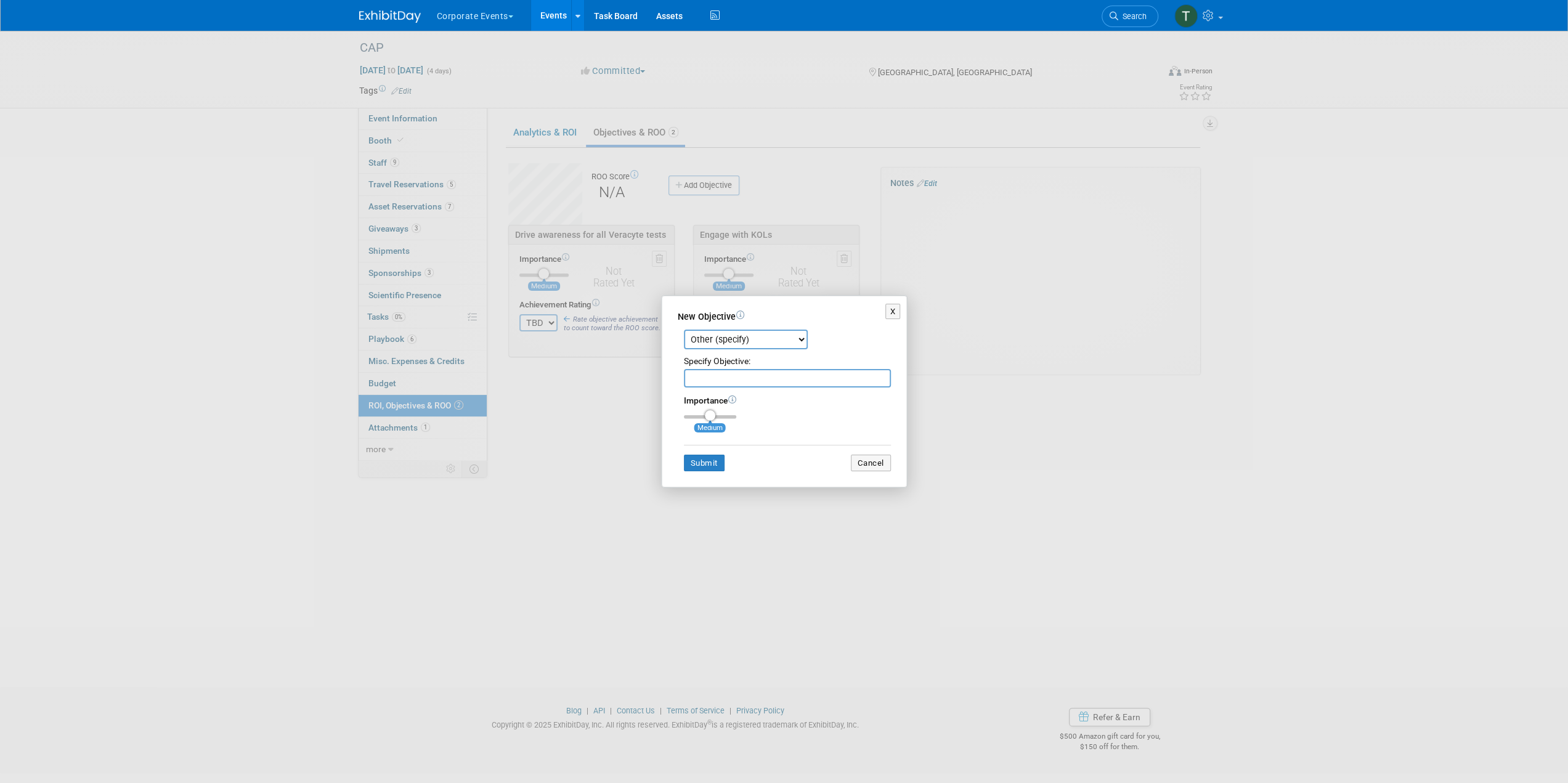
click at [732, 374] on input "text" at bounding box center [787, 378] width 207 height 18
paste input "Build greater awareness of ability to help determine surgery extent w/BV/VI"
type input "Build greater awareness of ability to help determine surgery extent w/BV/VI"
click at [700, 462] on button "Submit" at bounding box center [704, 463] width 41 height 17
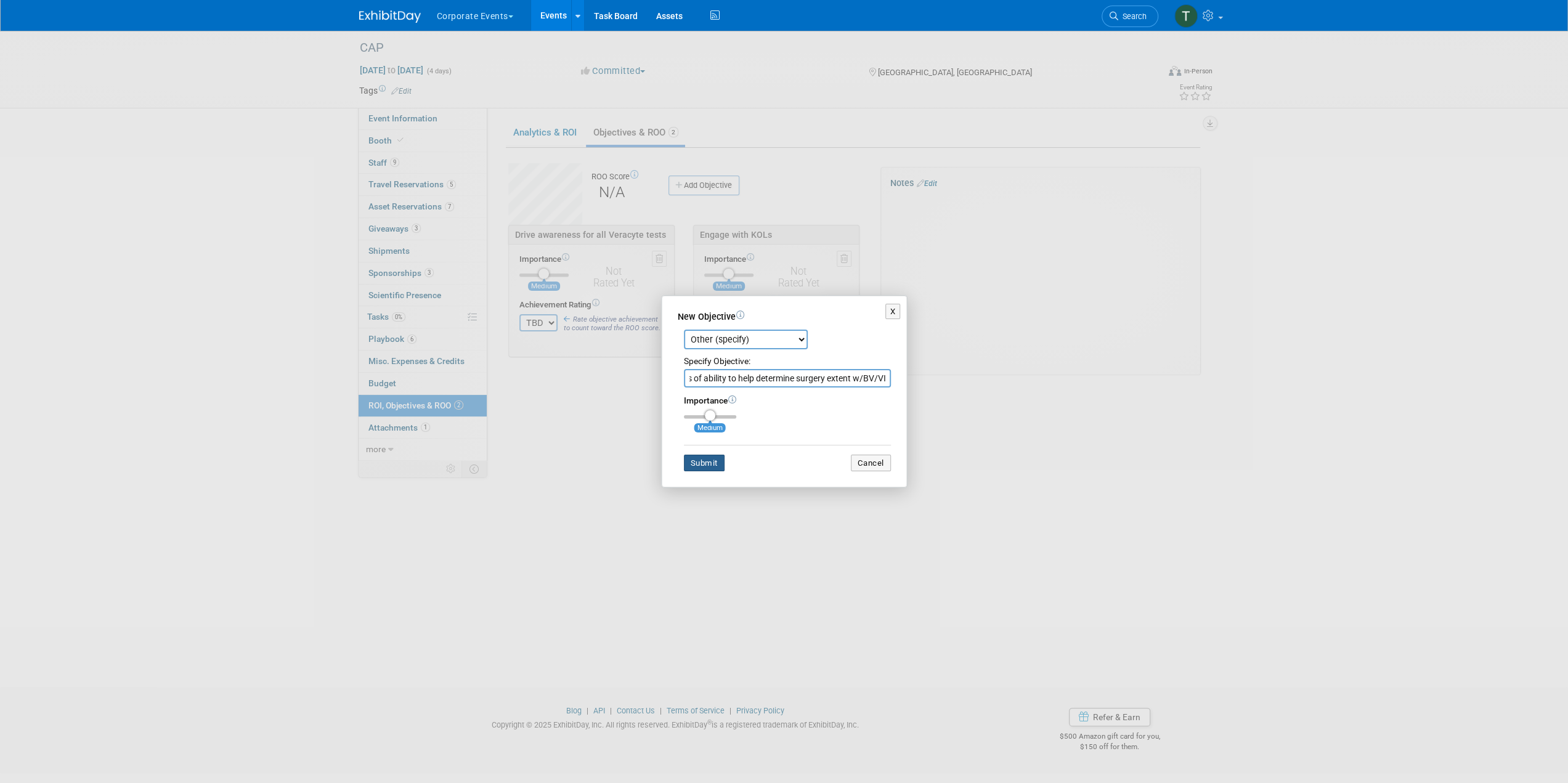
scroll to position [0, 0]
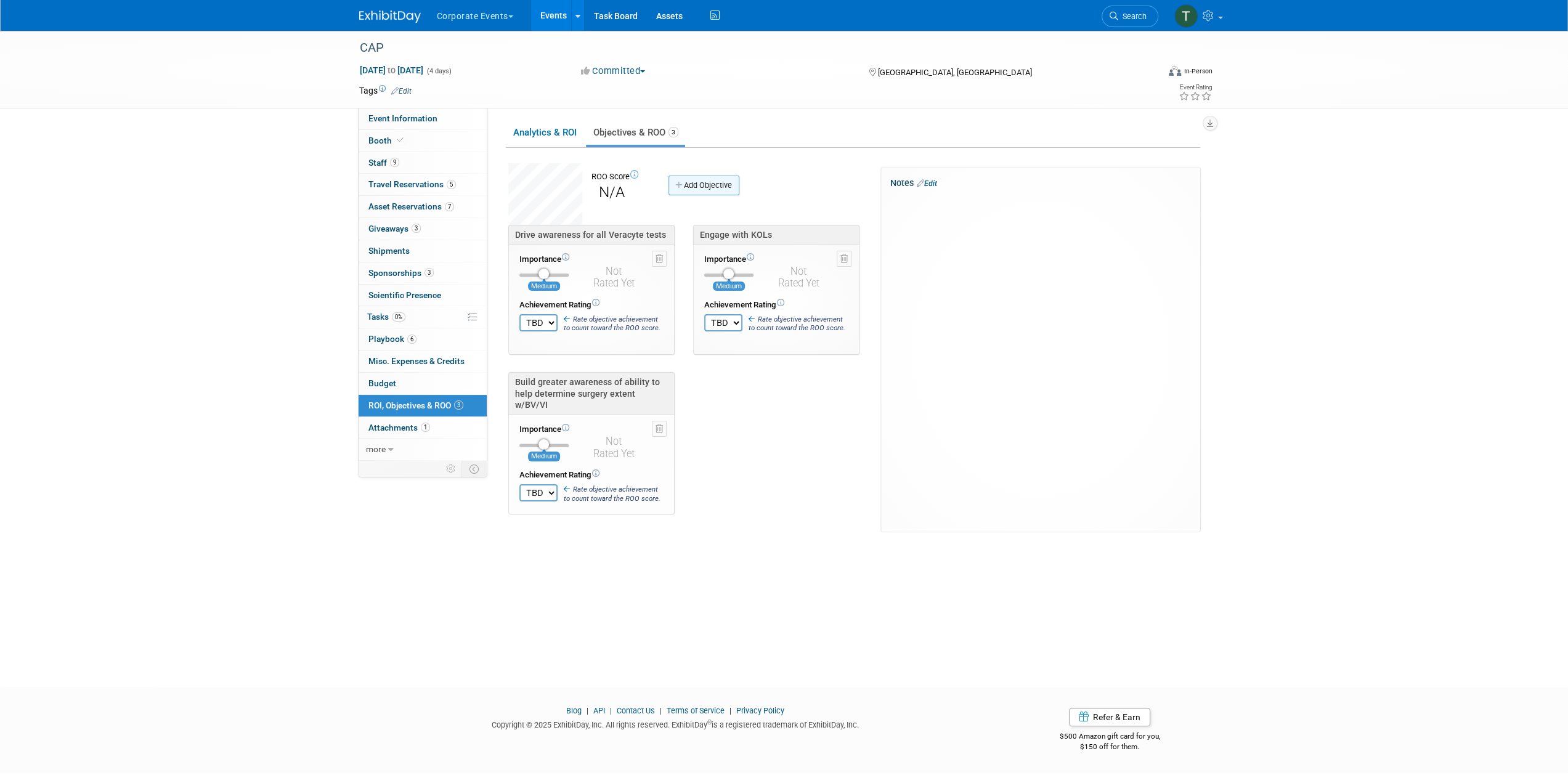
click at [696, 182] on link "Add Objective" at bounding box center [704, 186] width 71 height 20
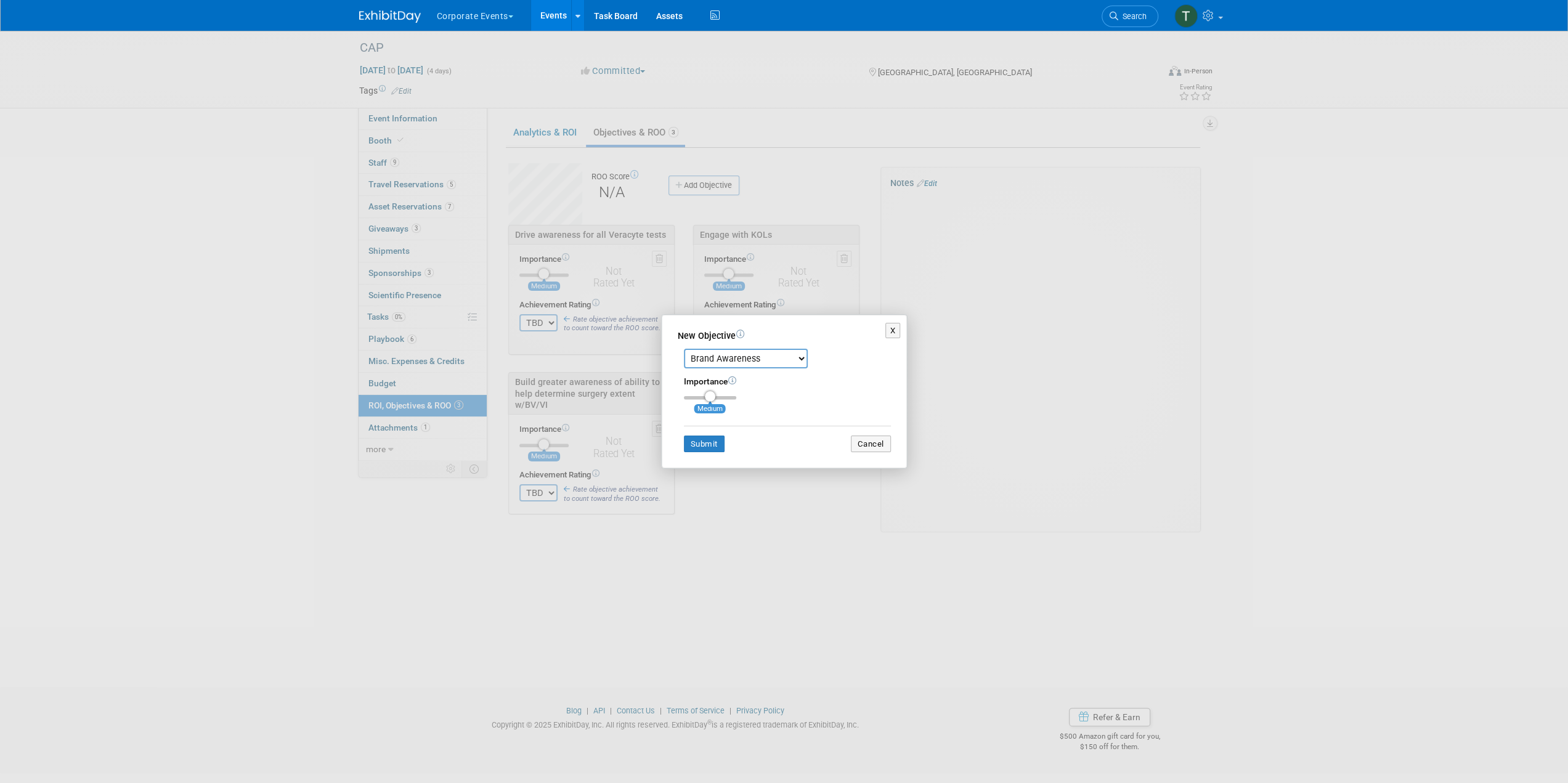
click at [726, 361] on select "Brand Awareness Competition Research Customer Retention Feedback Collection Lea…" at bounding box center [745, 358] width 123 height 20
select select "11"
click at [684, 348] on select "Brand Awareness Competition Research Customer Retention Feedback Collection Lea…" at bounding box center [745, 358] width 123 height 20
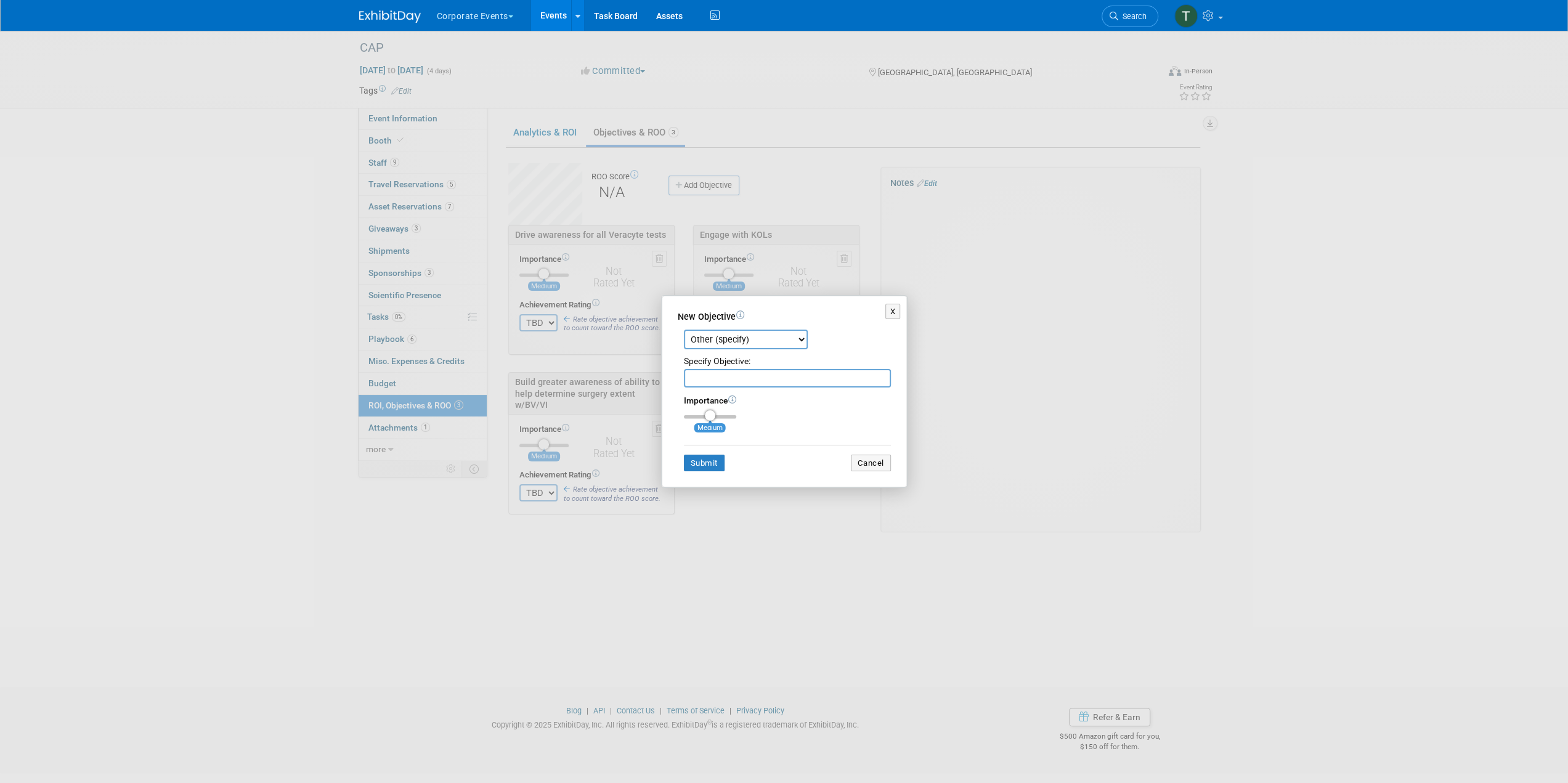
click at [721, 376] on input "text" at bounding box center [787, 378] width 207 height 18
paste input "Lead Generation"
type input "Lead Generation"
click at [717, 460] on button "Submit" at bounding box center [704, 463] width 41 height 17
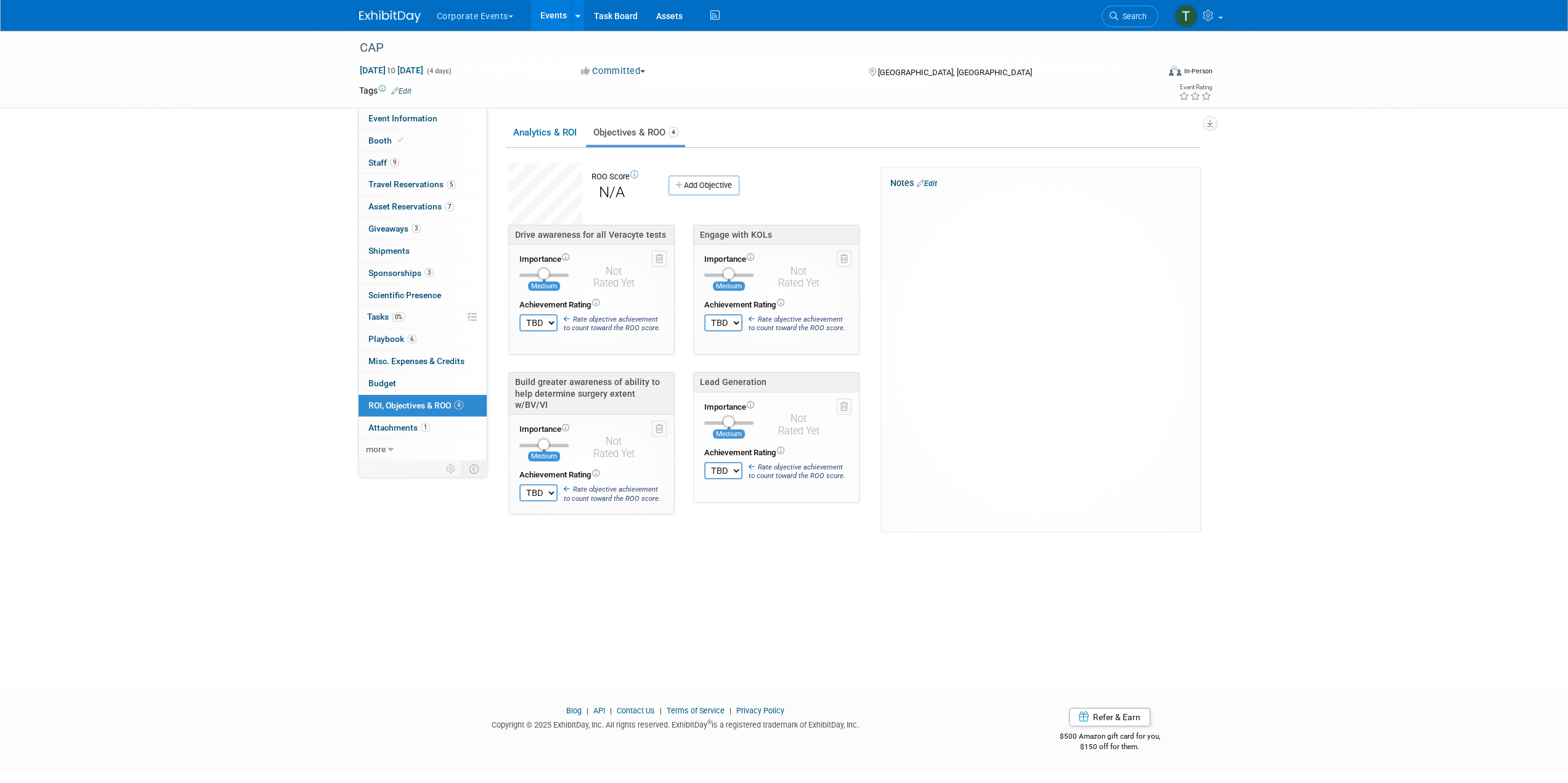
click at [717, 186] on link "Add Objective" at bounding box center [704, 186] width 71 height 20
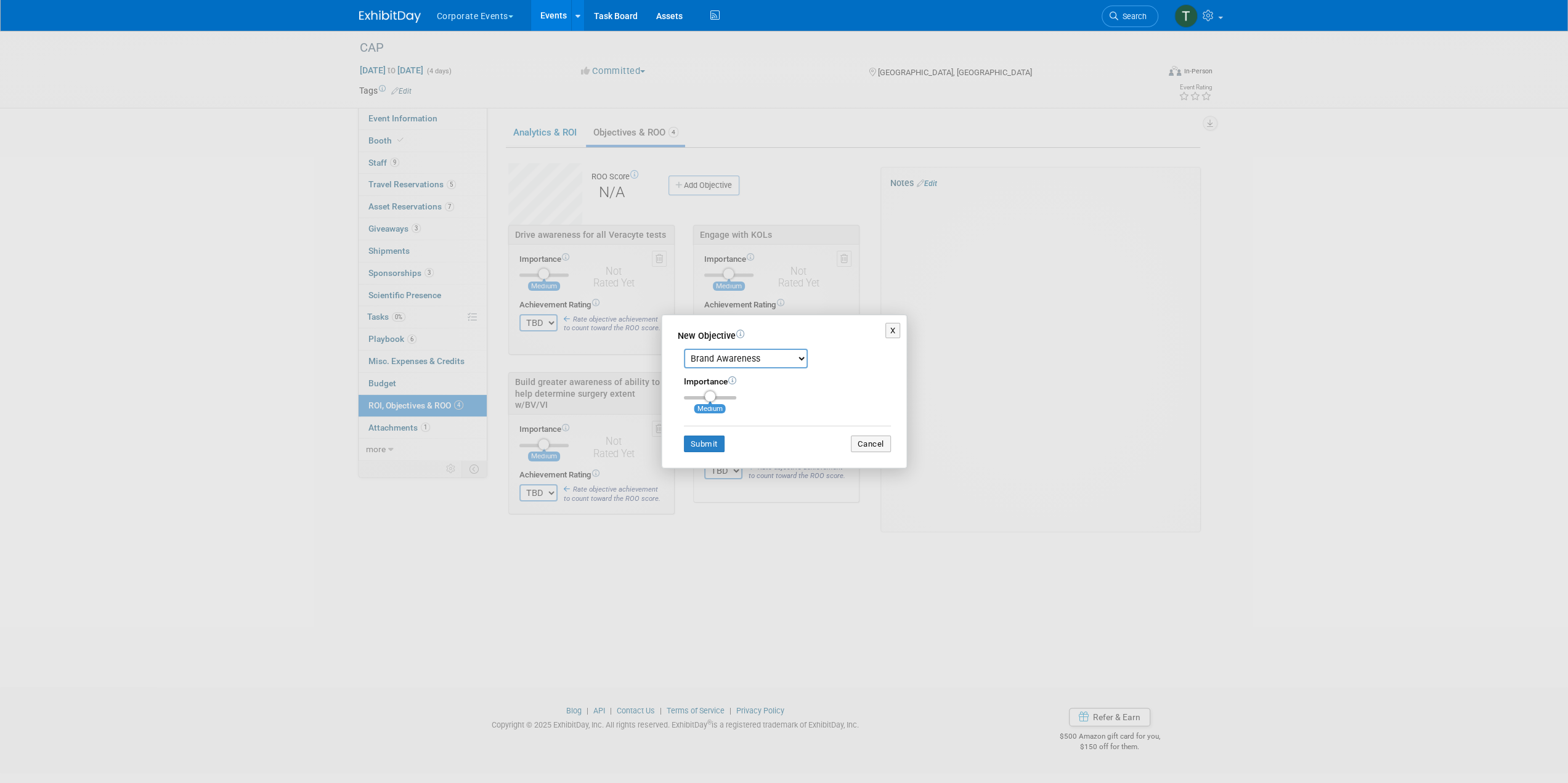
click at [732, 359] on select "Brand Awareness Competition Research Customer Retention Feedback Collection Lea…" at bounding box center [745, 358] width 123 height 20
select select "11"
click at [684, 348] on select "Brand Awareness Competition Research Customer Retention Feedback Collection Lea…" at bounding box center [745, 358] width 123 height 20
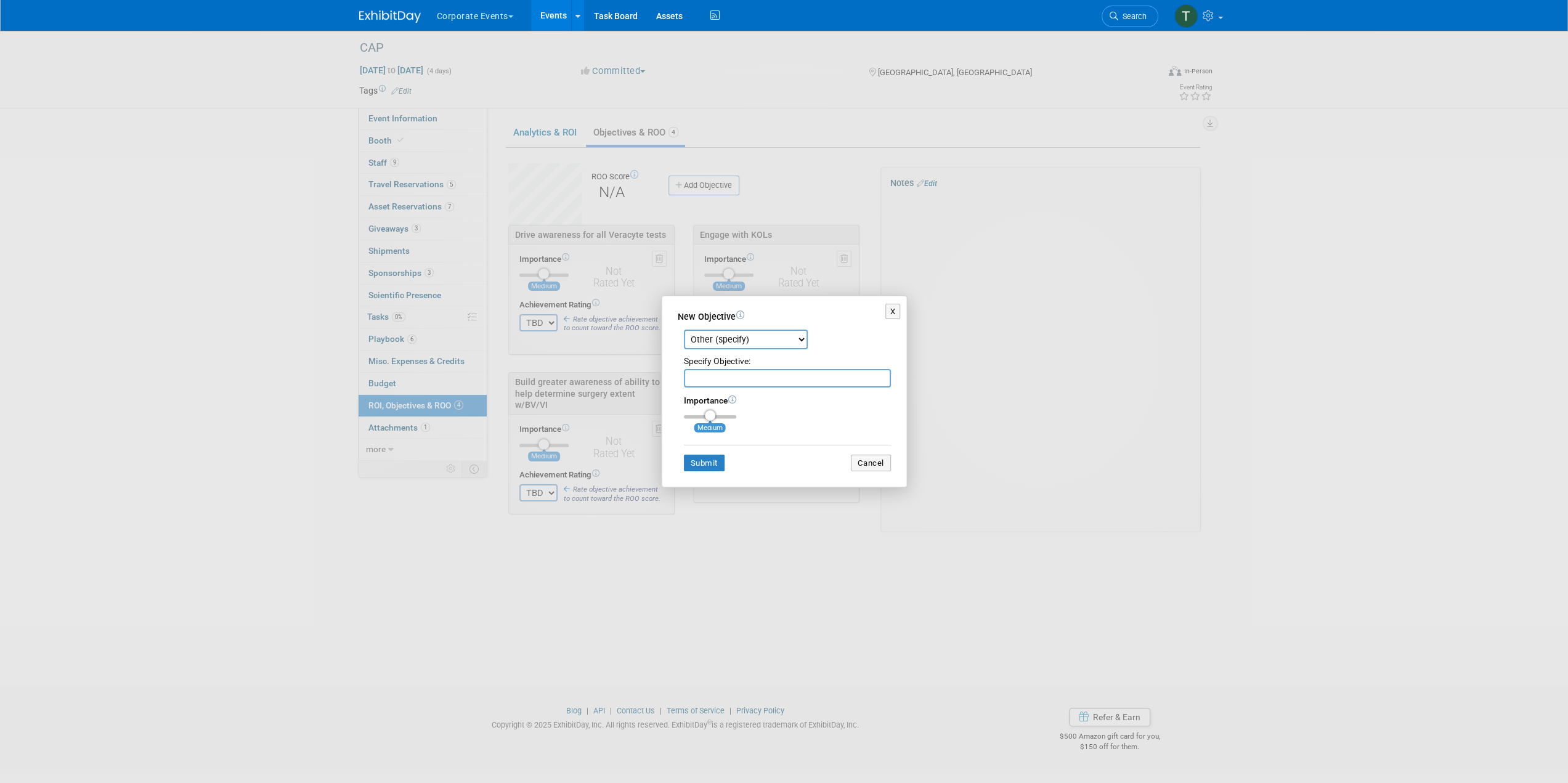
click at [726, 376] on input "text" at bounding box center [787, 378] width 207 height 18
paste input "Showcase the research made possible w\ whole-transcriptome-derived analysis"
drag, startPoint x: 718, startPoint y: 380, endPoint x: 626, endPoint y: 379, distance: 92.0
click at [626, 379] on div "X New Objective Brand Awareness Competition Research Customer Retention Feedbac…" at bounding box center [784, 392] width 554 height 193
click at [753, 371] on input "Showcase the research made possible w\ whole-transcriptome-derived analysis" at bounding box center [787, 378] width 207 height 18
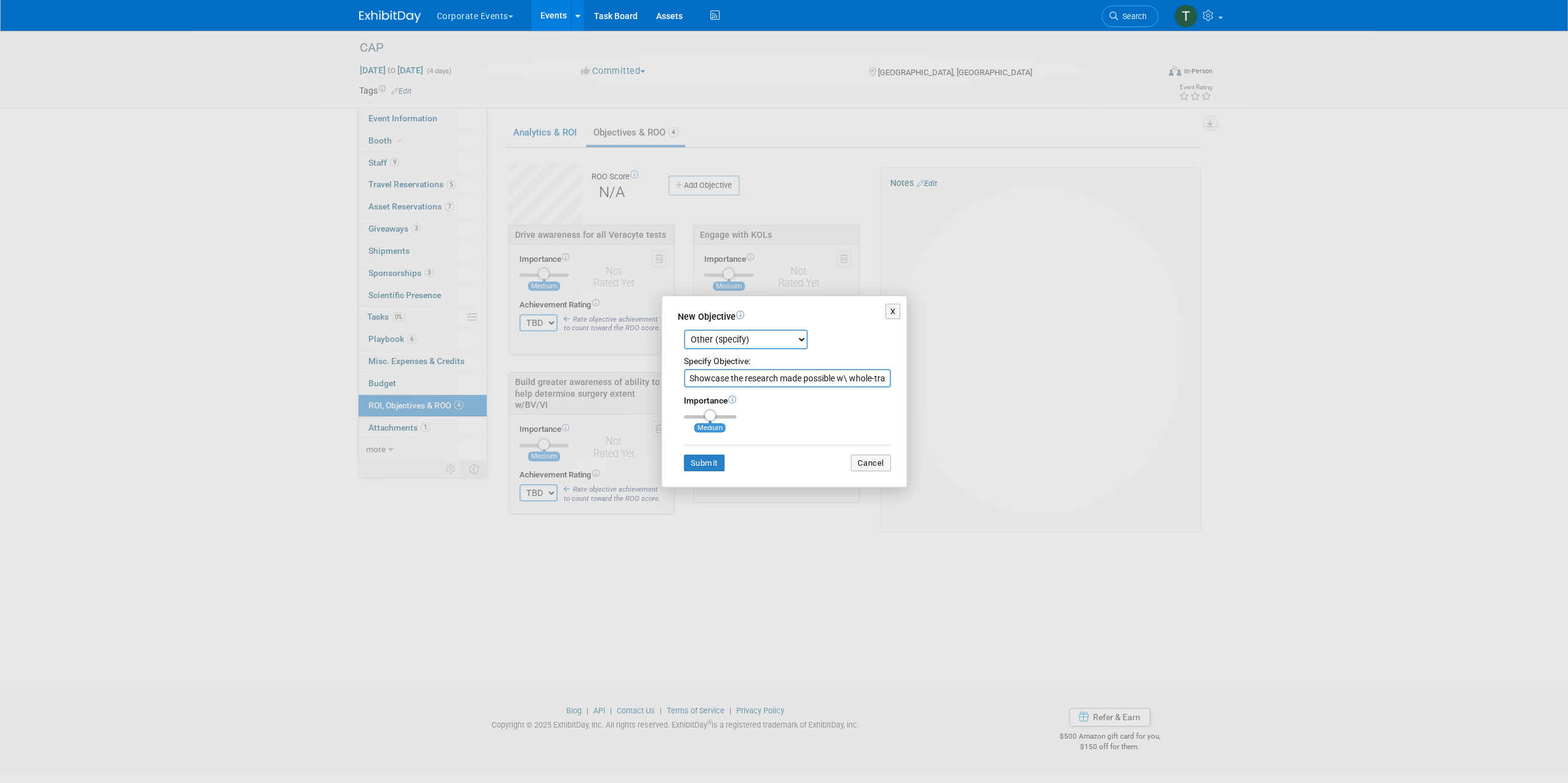
click at [744, 376] on input "Showcase the research made possible w\ whole-transcriptome-derived analysis" at bounding box center [787, 378] width 207 height 18
drag, startPoint x: 812, startPoint y: 371, endPoint x: 624, endPoint y: 384, distance: 188.4
click at [624, 384] on div "X New Objective Brand Awareness Competition Research Customer Retention Feedbac…" at bounding box center [784, 392] width 554 height 193
type input "Showcase the research made possible w\ whole-transcriptome-derived analysis"
drag, startPoint x: 733, startPoint y: 415, endPoint x: 798, endPoint y: 418, distance: 65.1
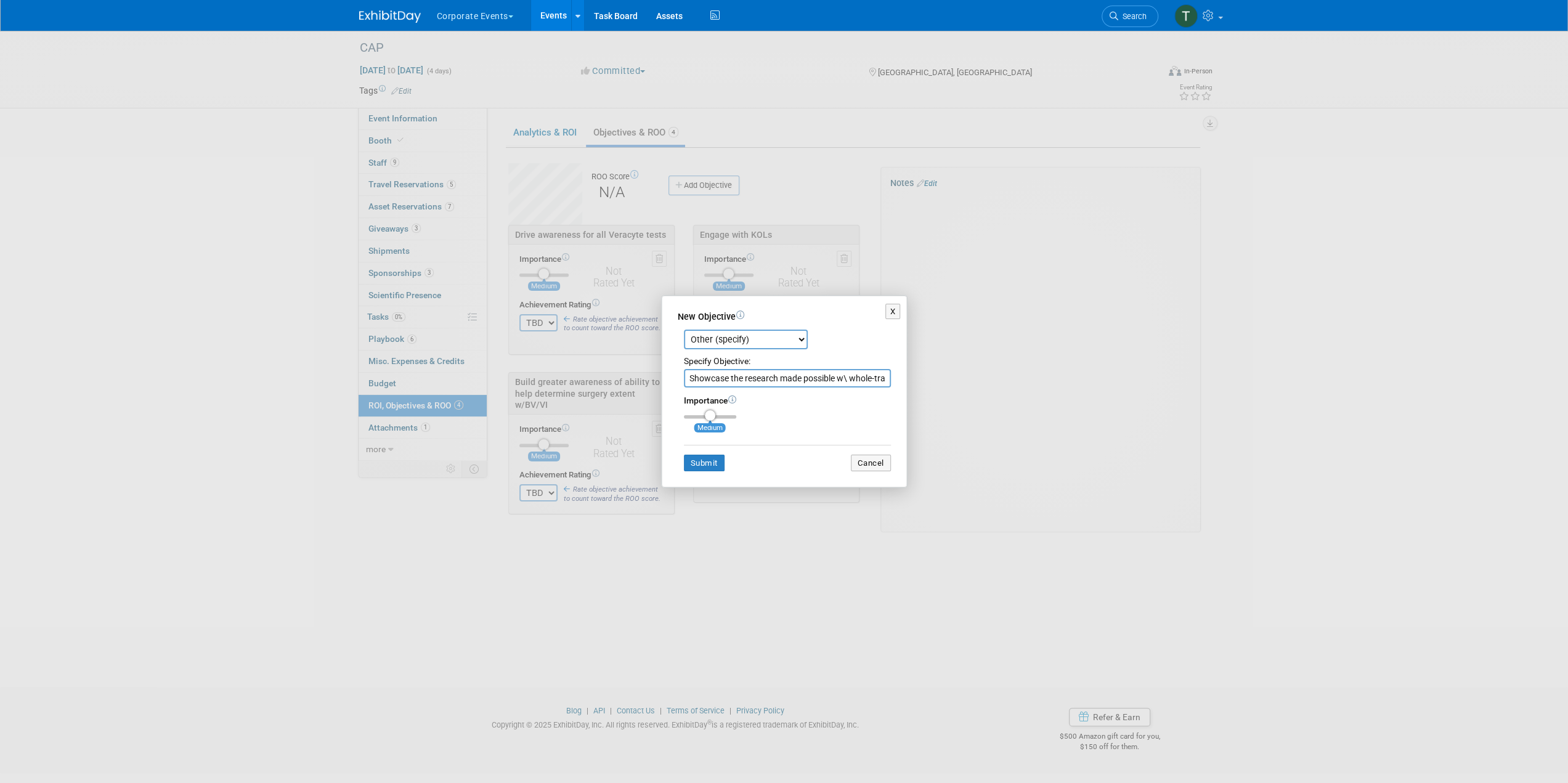
click at [797, 418] on div "Importance Medium" at bounding box center [787, 407] width 207 height 24
drag, startPoint x: 726, startPoint y: 413, endPoint x: 781, endPoint y: 414, distance: 55.0
type input "3"
click at [736, 415] on input "range" at bounding box center [710, 416] width 52 height 4
click at [697, 471] on div "New Objective Brand Awareness Competition Research Customer Retention Feedback …" at bounding box center [785, 392] width 245 height 192
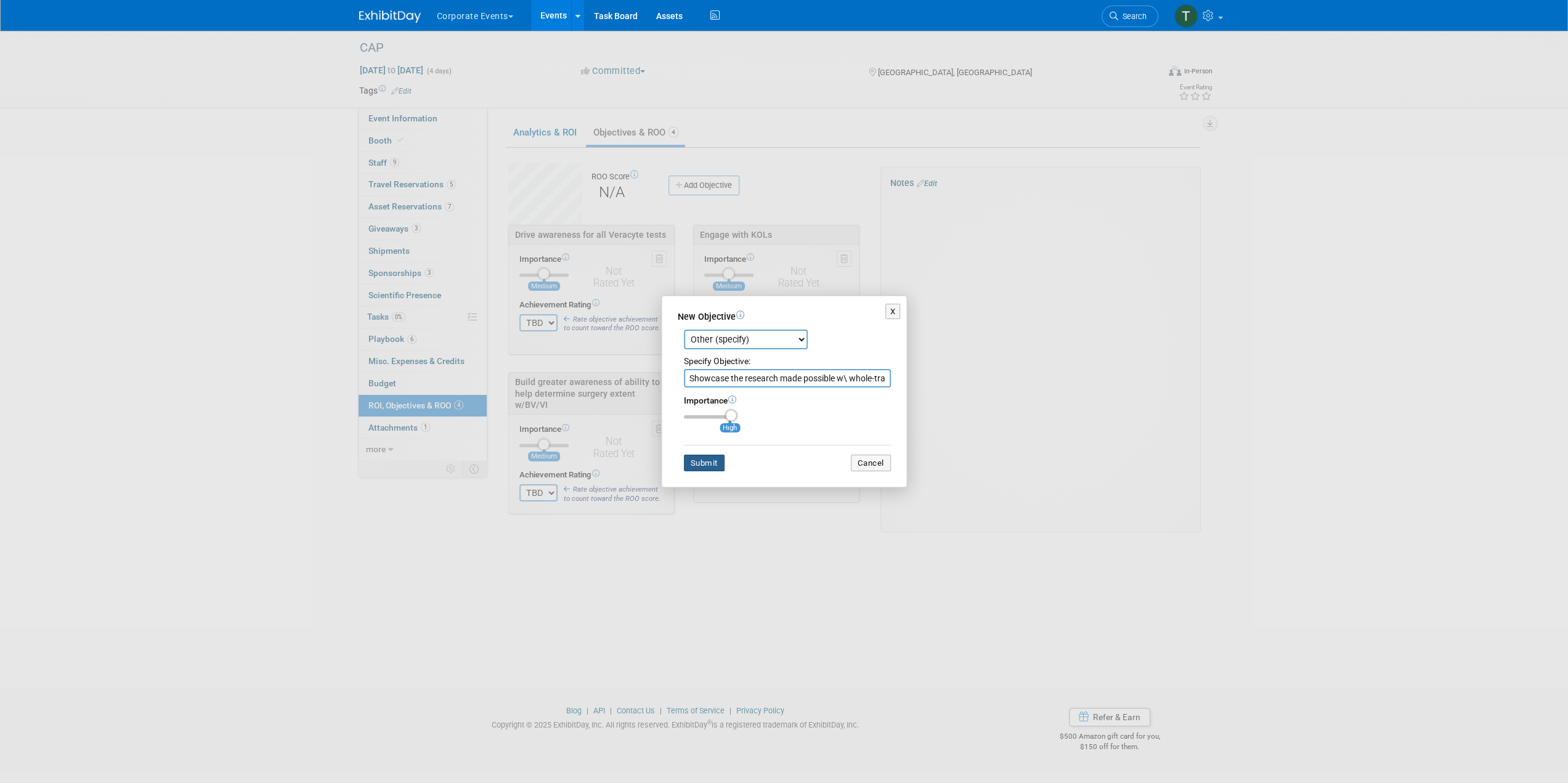
click at [696, 464] on button "Submit" at bounding box center [704, 463] width 41 height 17
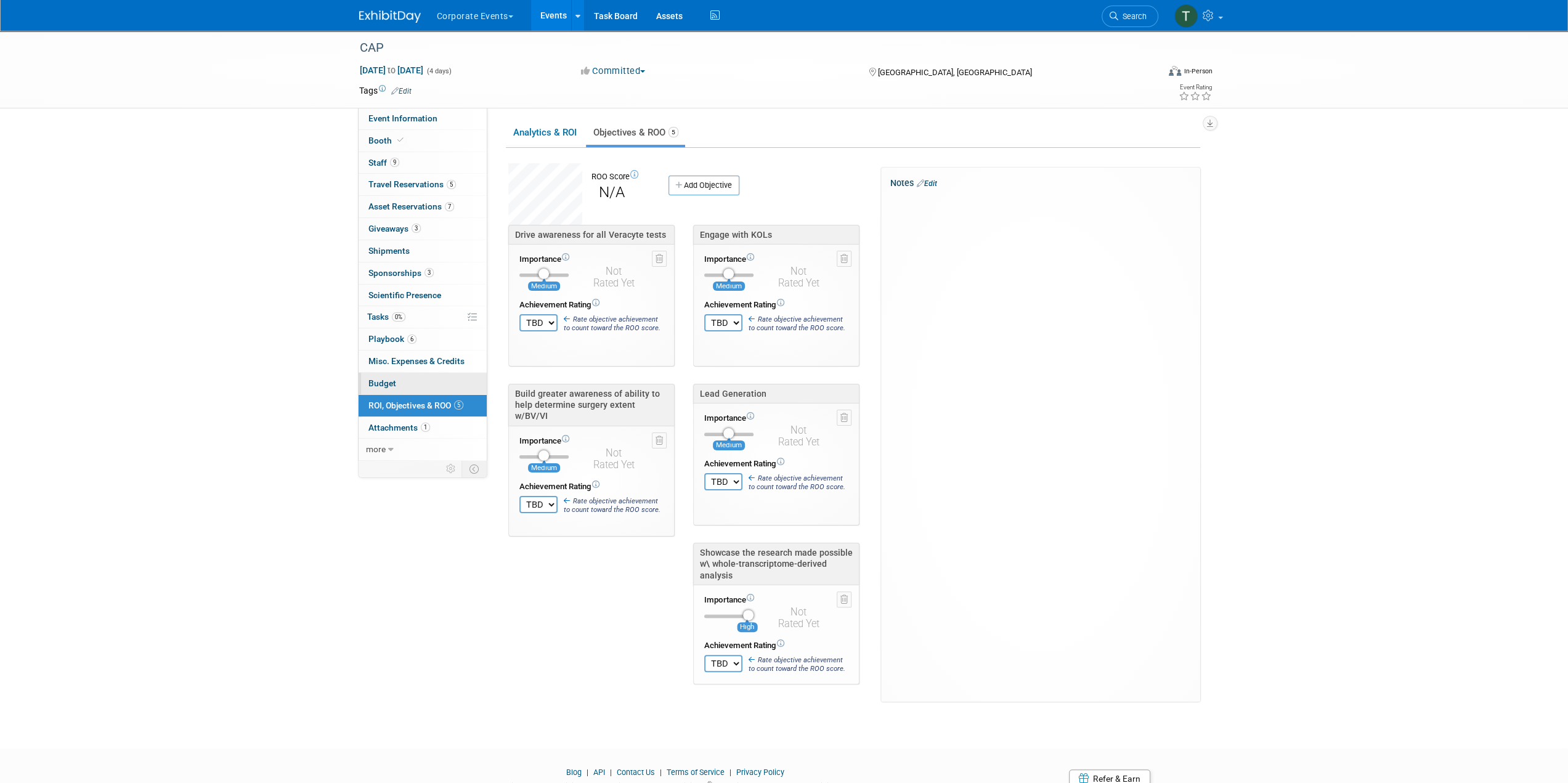
click at [382, 378] on span "Budget" at bounding box center [382, 382] width 28 height 10
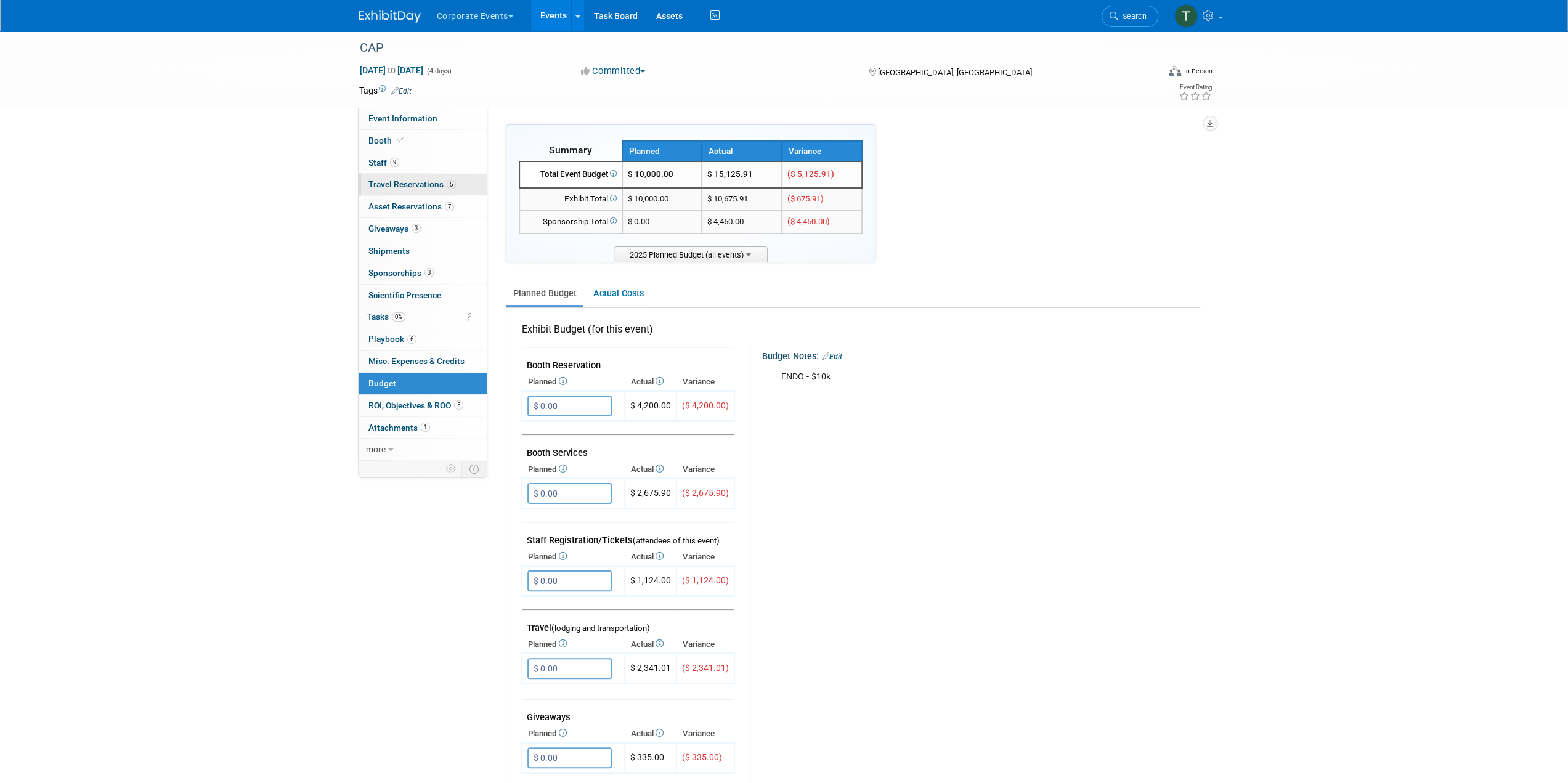
click at [408, 180] on span "Travel Reservations 5" at bounding box center [411, 184] width 87 height 10
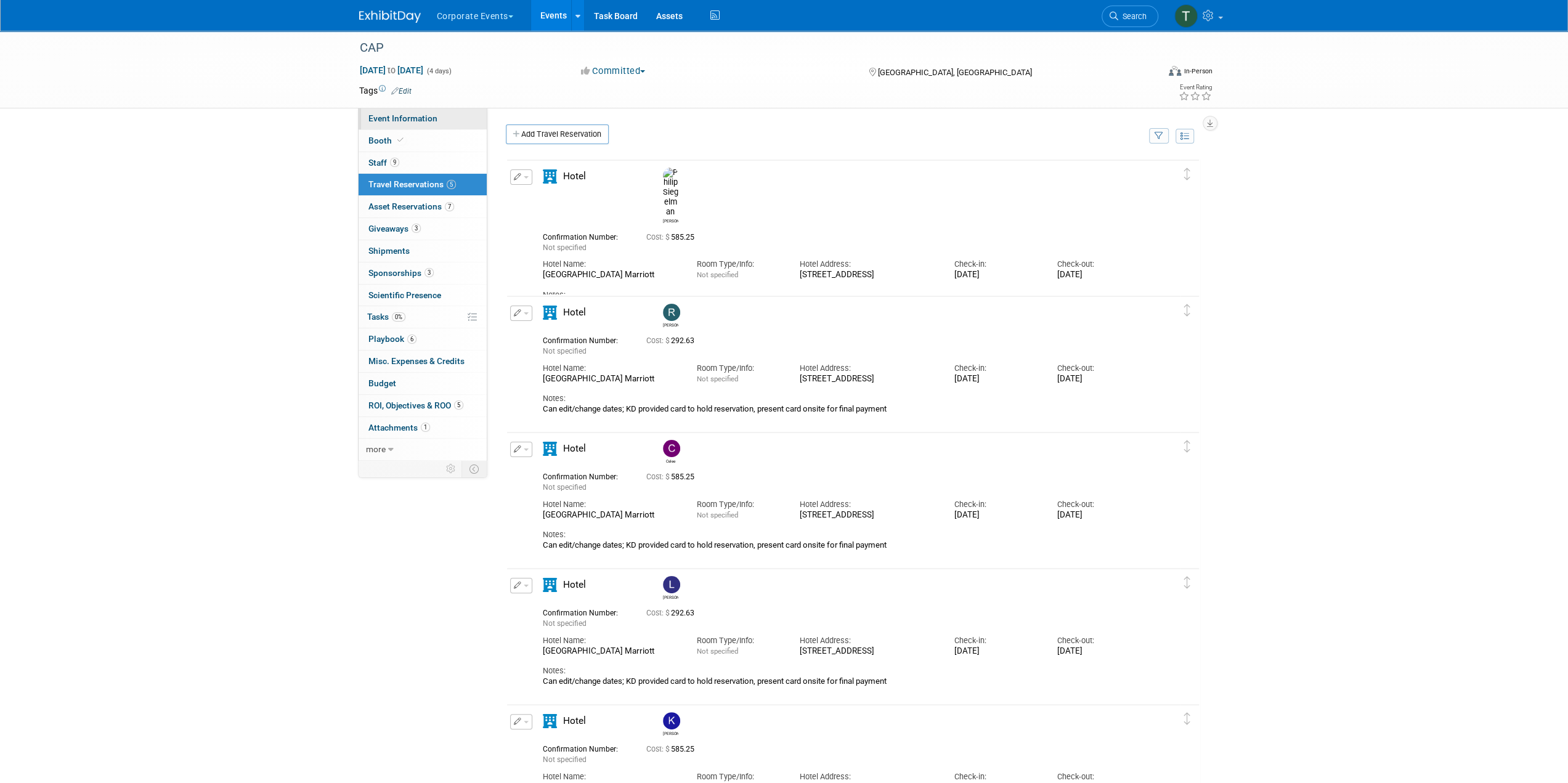
click at [440, 115] on link "Event Information" at bounding box center [422, 118] width 128 height 21
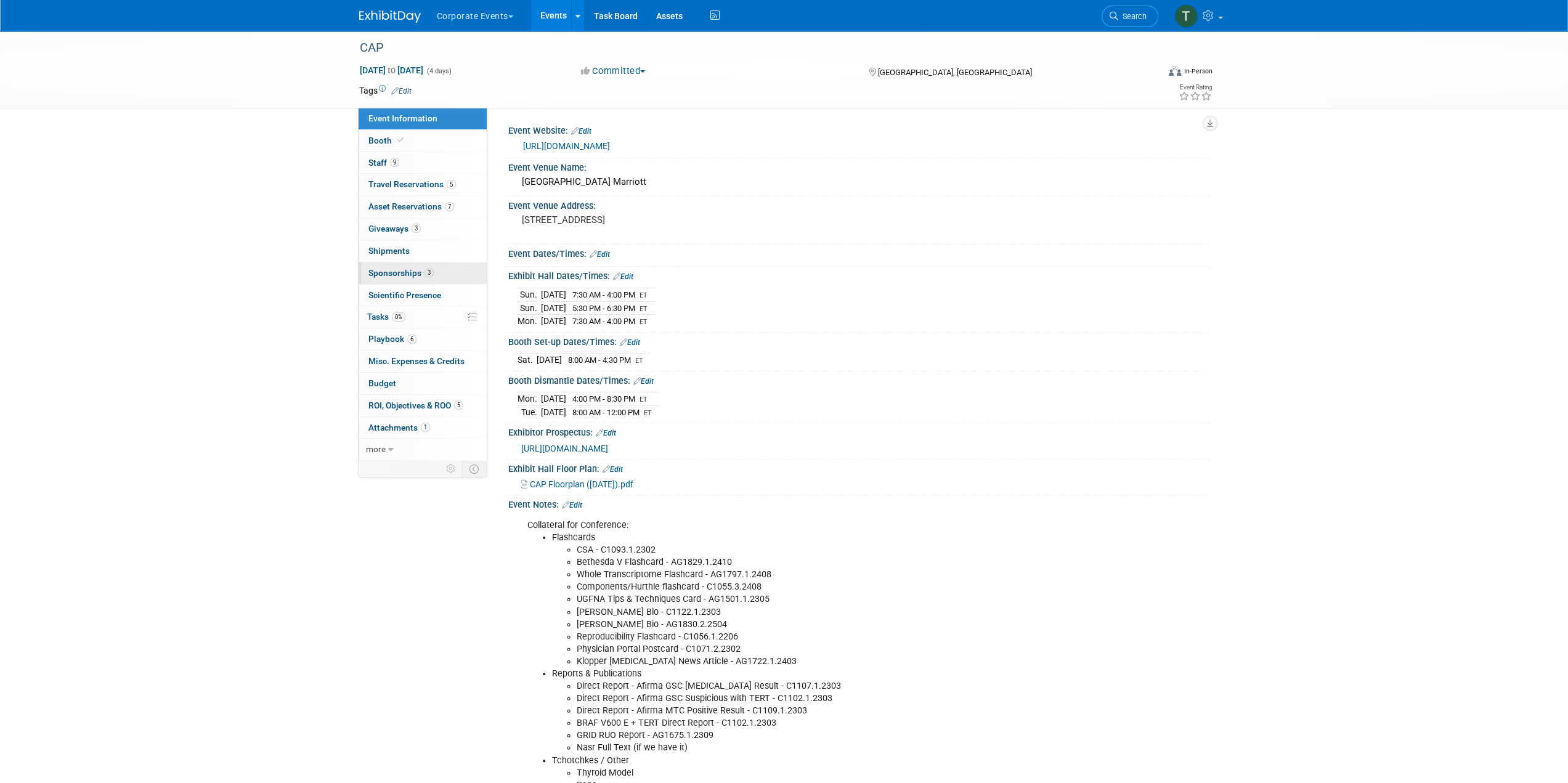
click at [420, 279] on link "3 Sponsorships 3" at bounding box center [422, 273] width 128 height 21
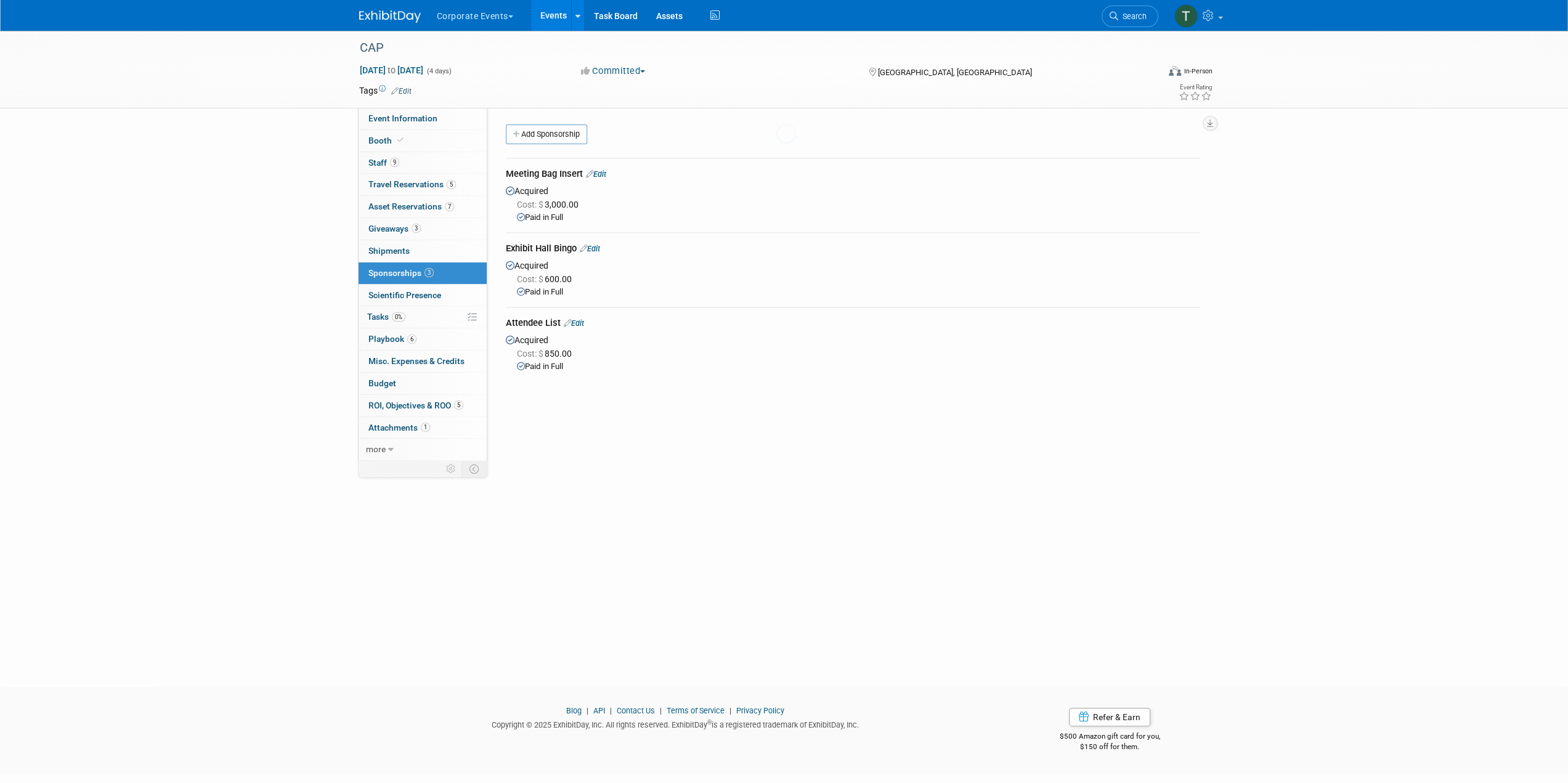
click at [421, 292] on span "Scientific Presence" at bounding box center [404, 295] width 73 height 10
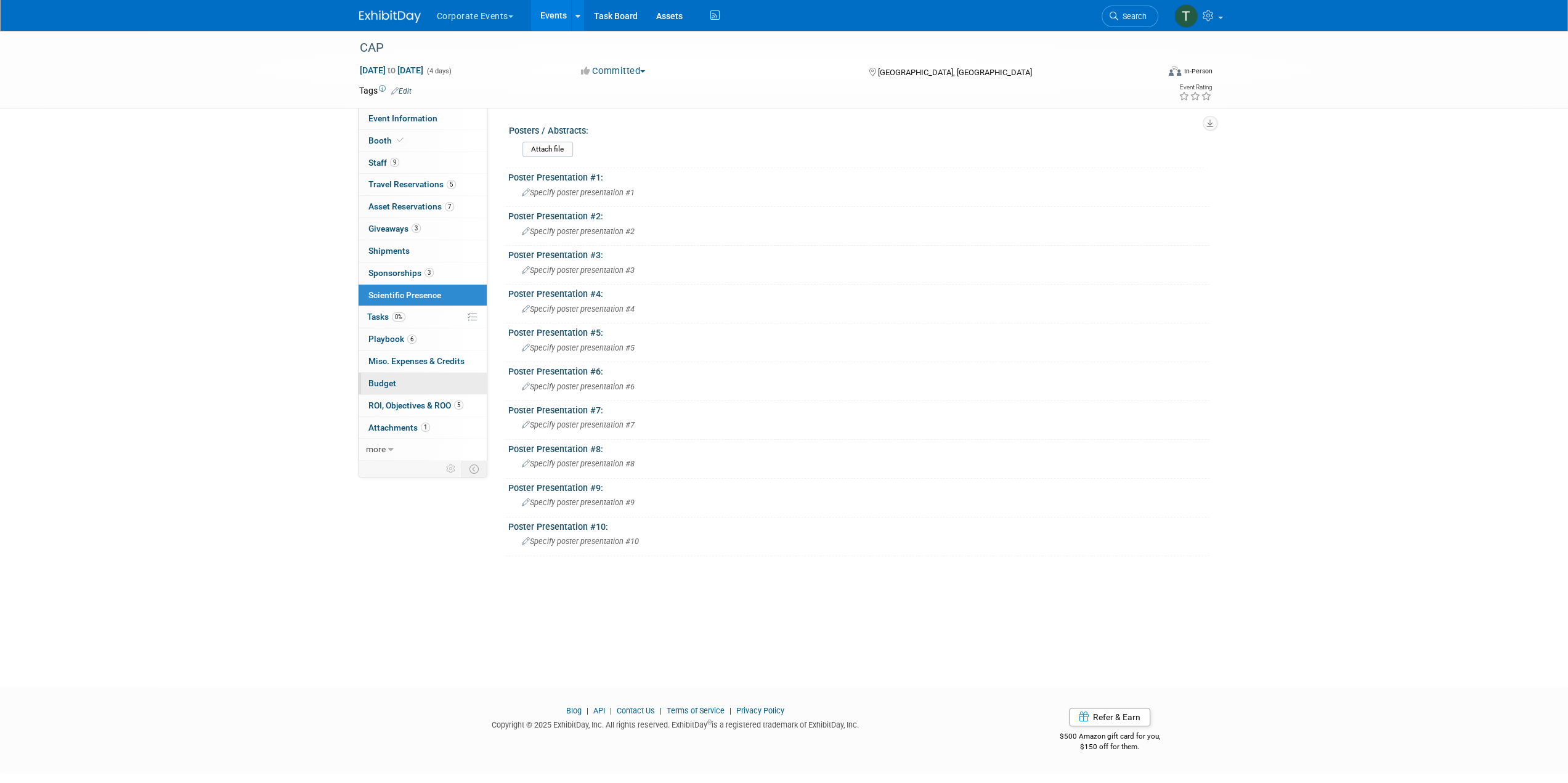
drag, startPoint x: 417, startPoint y: 382, endPoint x: 416, endPoint y: 391, distance: 9.1
click at [417, 382] on link "Budget" at bounding box center [422, 383] width 128 height 21
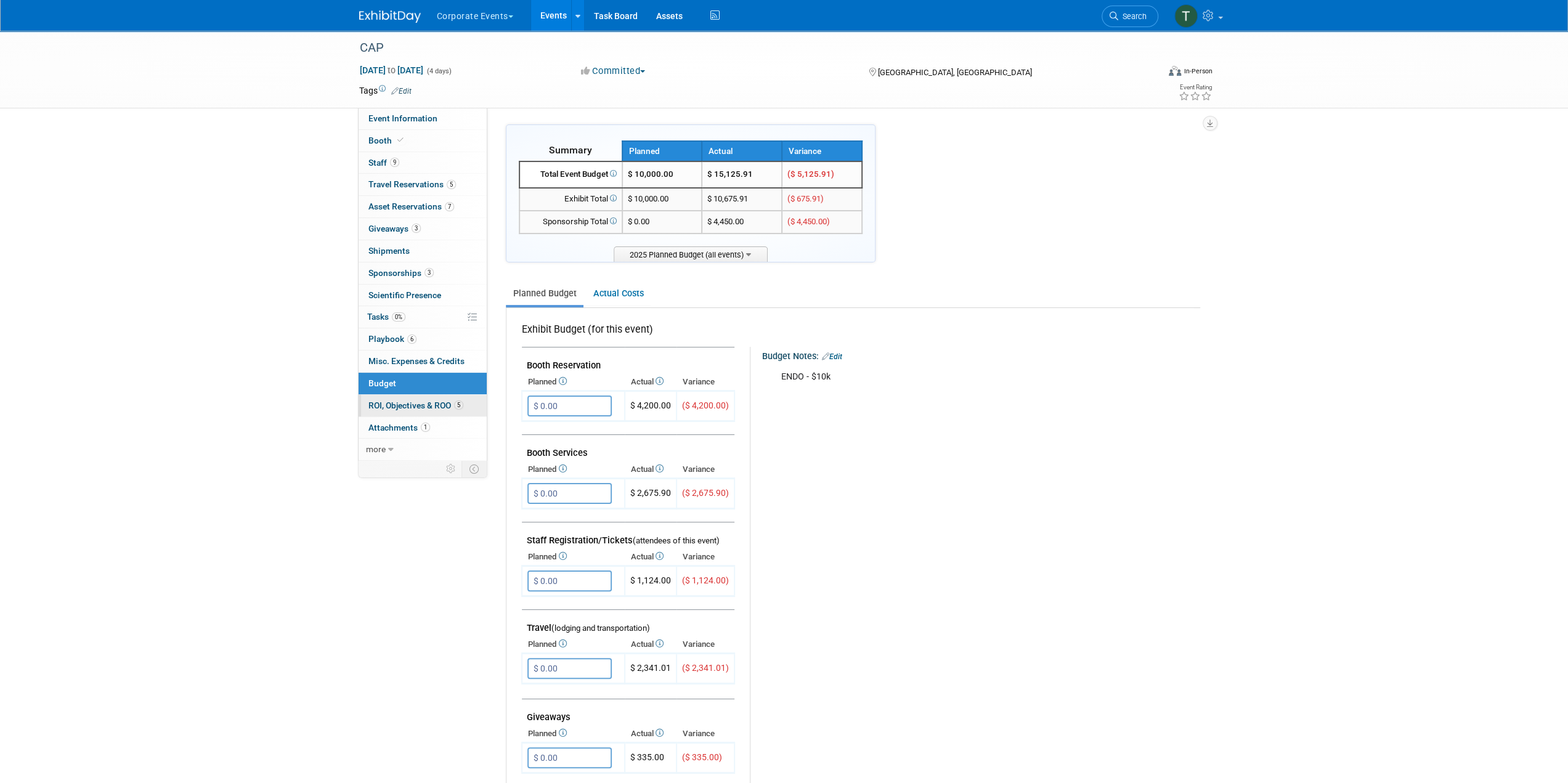
click at [417, 404] on span "ROI, Objectives & ROO 5" at bounding box center [415, 405] width 95 height 10
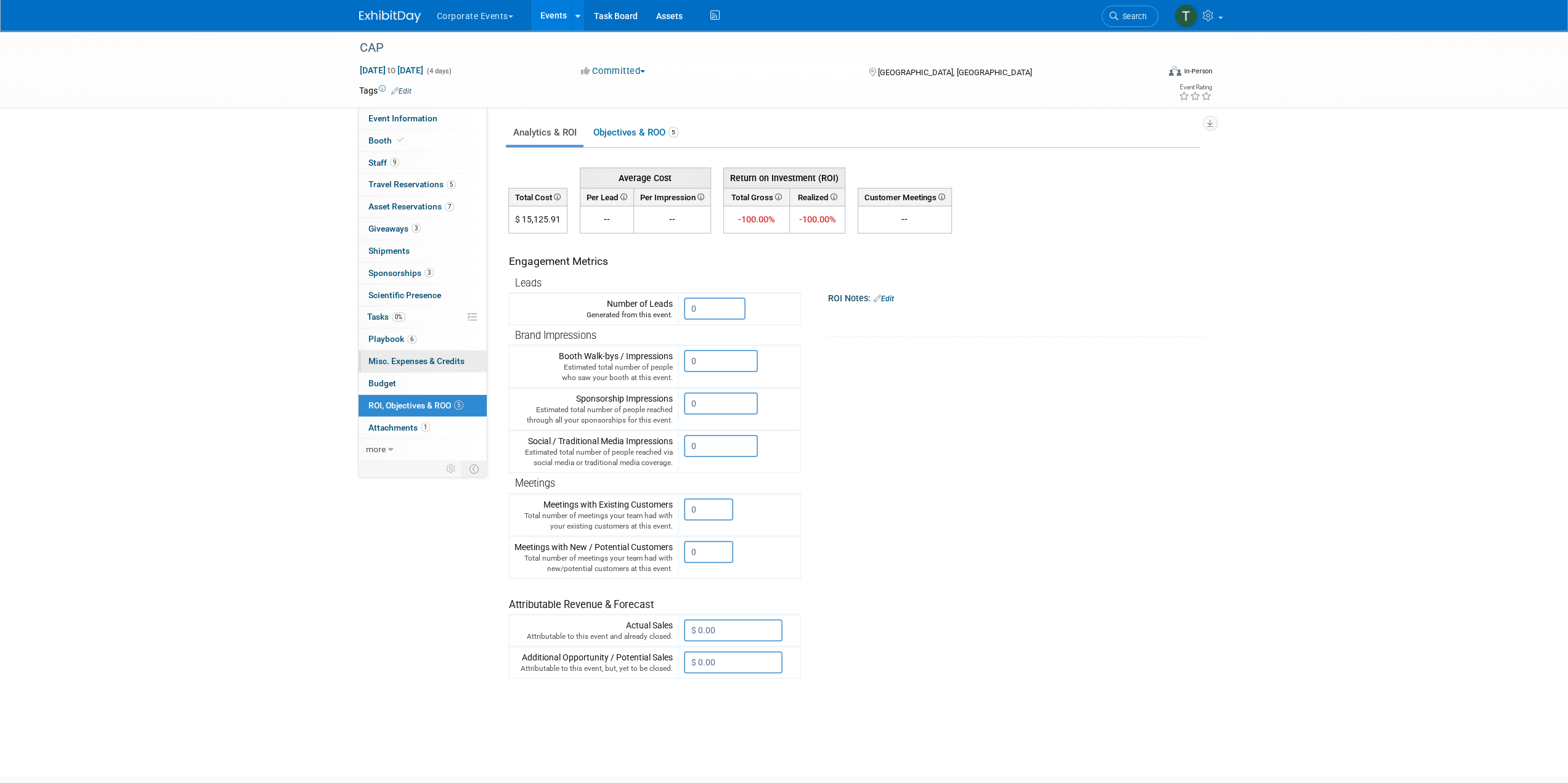
click at [404, 369] on link "0 Misc. Expenses & Credits 0" at bounding box center [422, 361] width 128 height 21
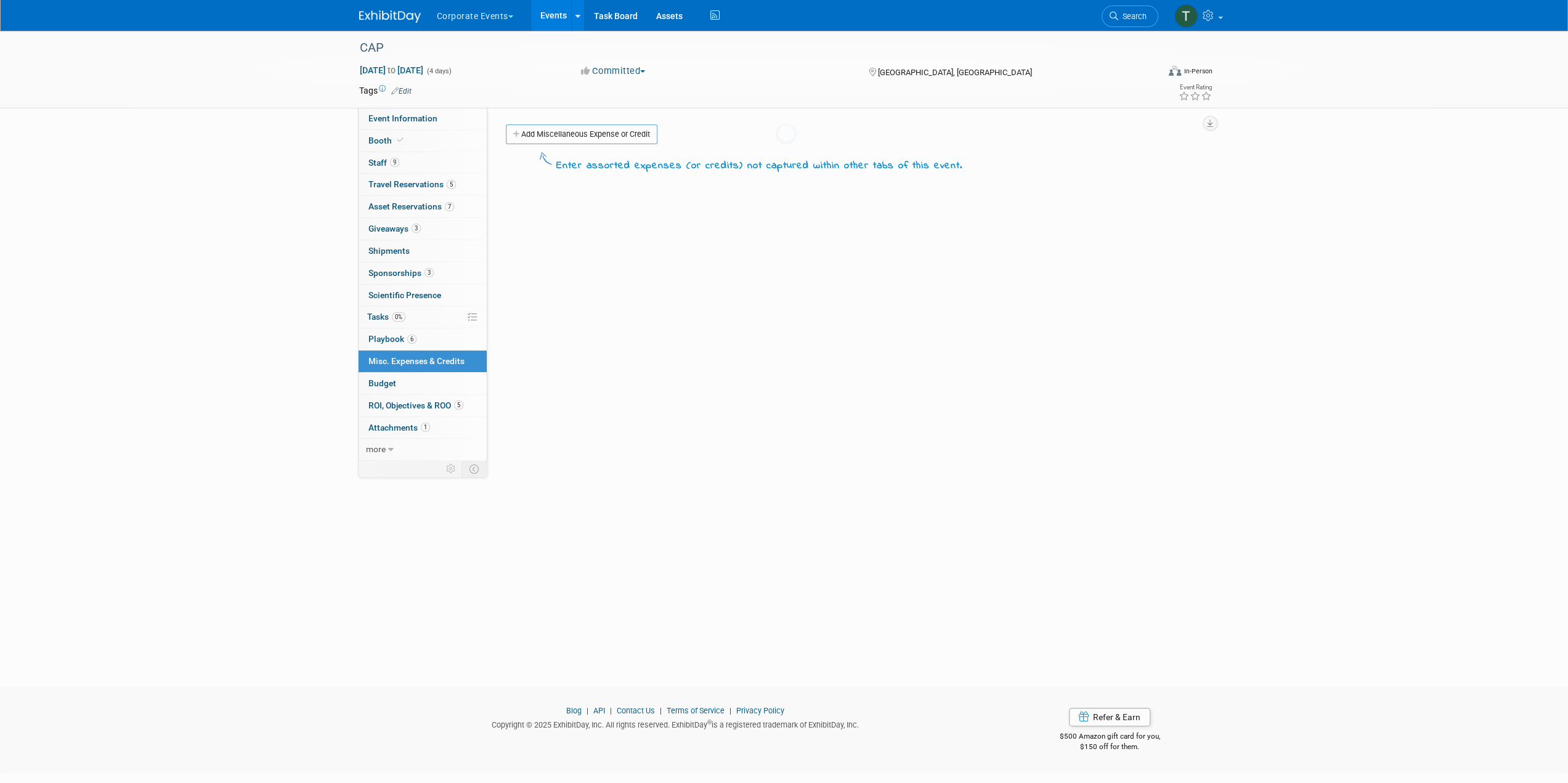
click at [776, 388] on div at bounding box center [784, 392] width 17 height 783
click at [409, 382] on link "Budget" at bounding box center [422, 383] width 128 height 21
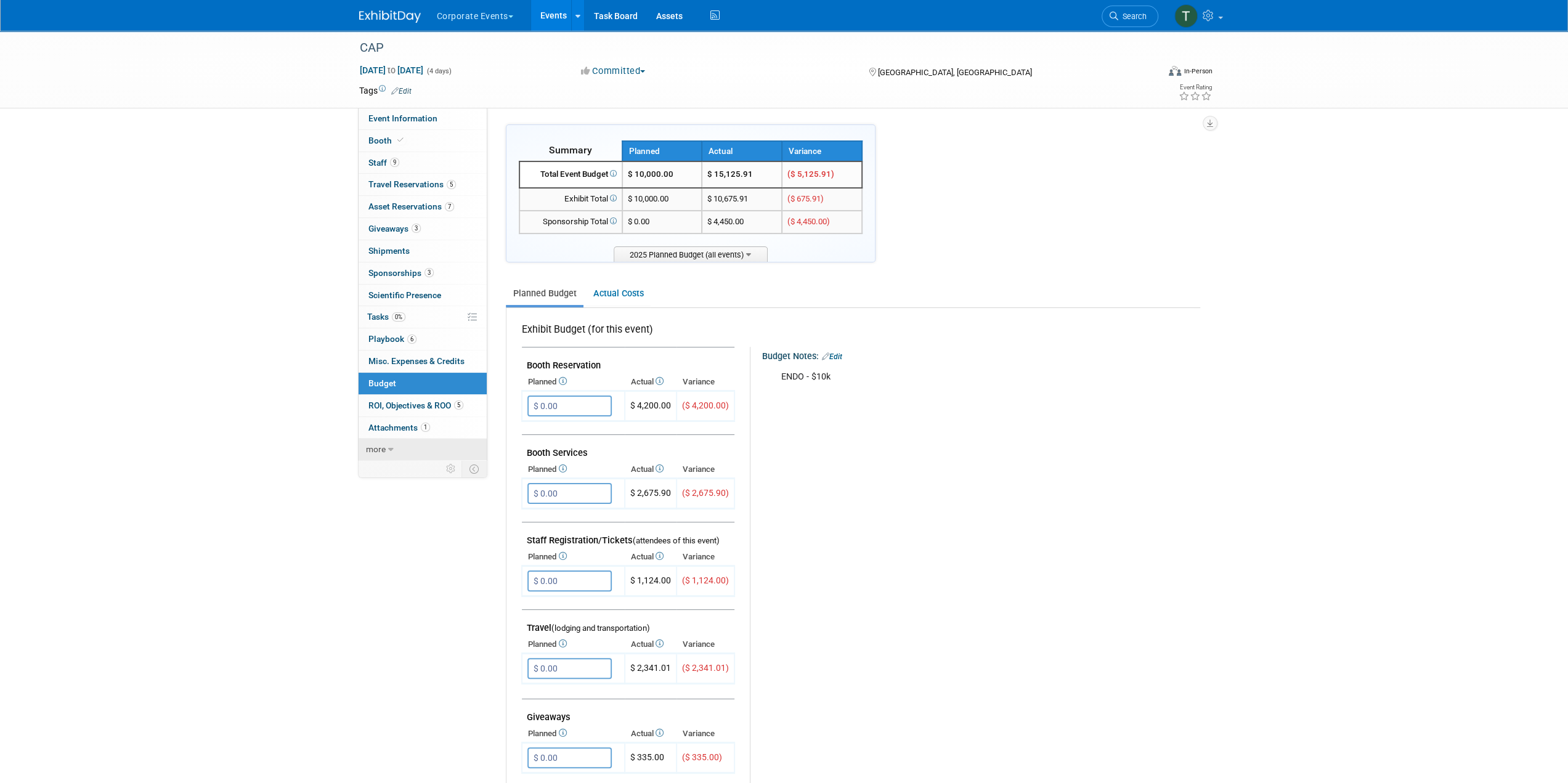
click at [414, 447] on link "more" at bounding box center [422, 449] width 128 height 21
click at [427, 111] on link "Event Information" at bounding box center [422, 118] width 128 height 21
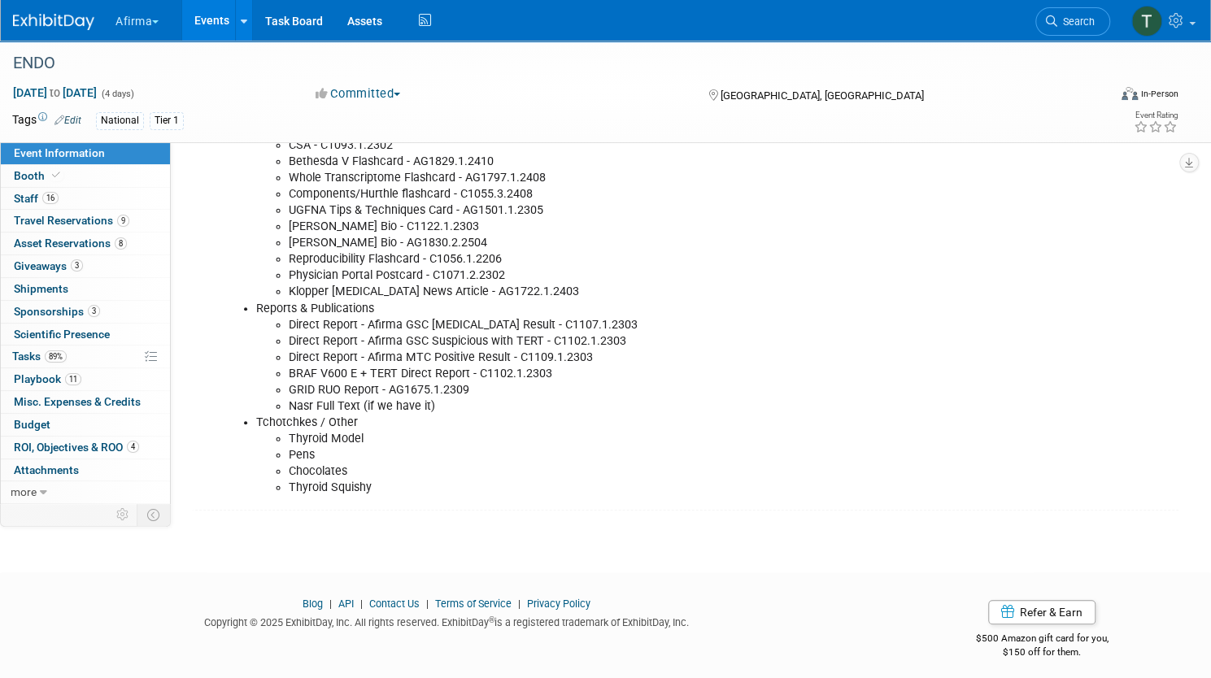
scroll to position [436, 0]
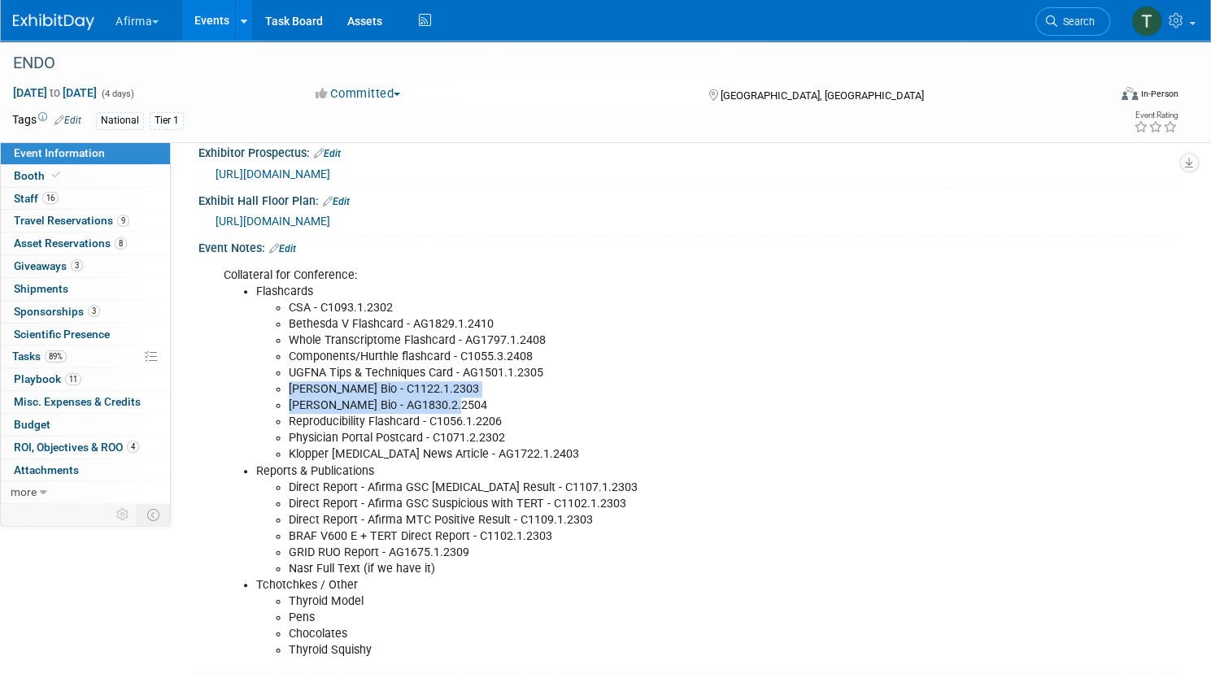
drag, startPoint x: 513, startPoint y: 396, endPoint x: 344, endPoint y: 375, distance: 170.5
click at [344, 375] on ul "CSA - C1093.1.2302 Bethesda V Flashcard - AG1829.1.2410 Whole Transcriptome Fla…" at bounding box center [618, 381] width 725 height 163
copy ul "[PERSON_NAME] Bio - C1122.1.2303 [PERSON_NAME] Bio - AG1830.2.2504"
click at [139, 447] on span "ROI, Objectives & ROO 4" at bounding box center [76, 447] width 125 height 13
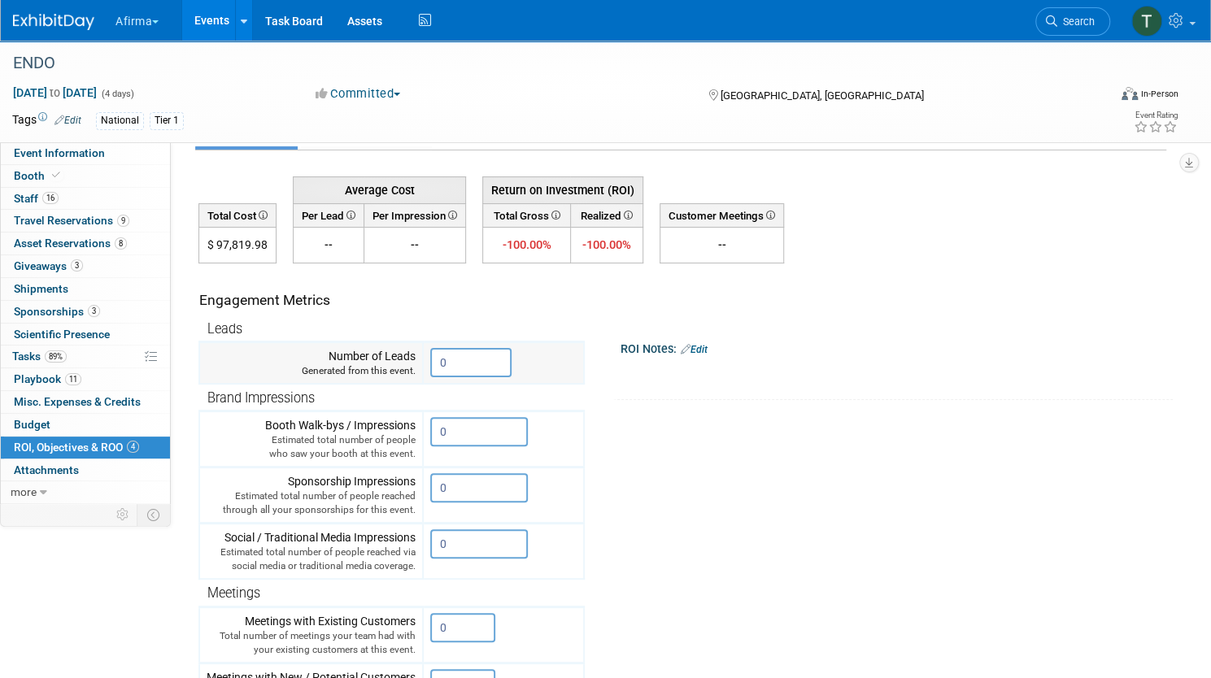
scroll to position [0, 0]
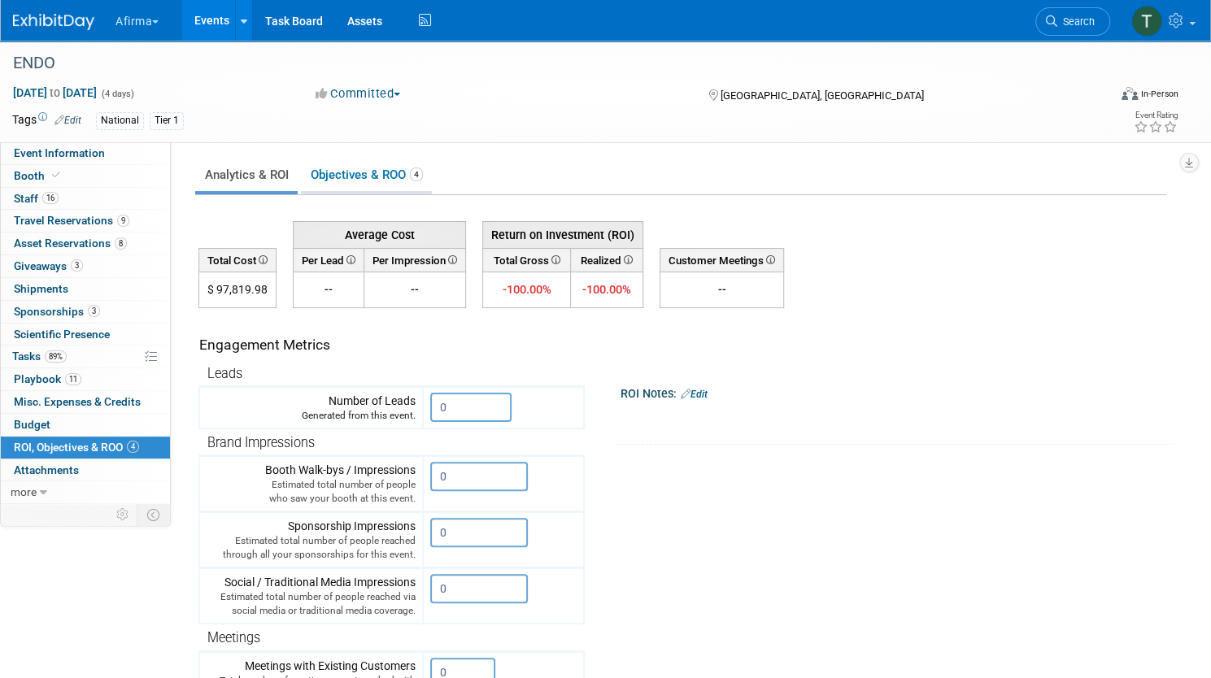
click at [432, 190] on link "Objectives & ROO 4" at bounding box center [366, 175] width 131 height 32
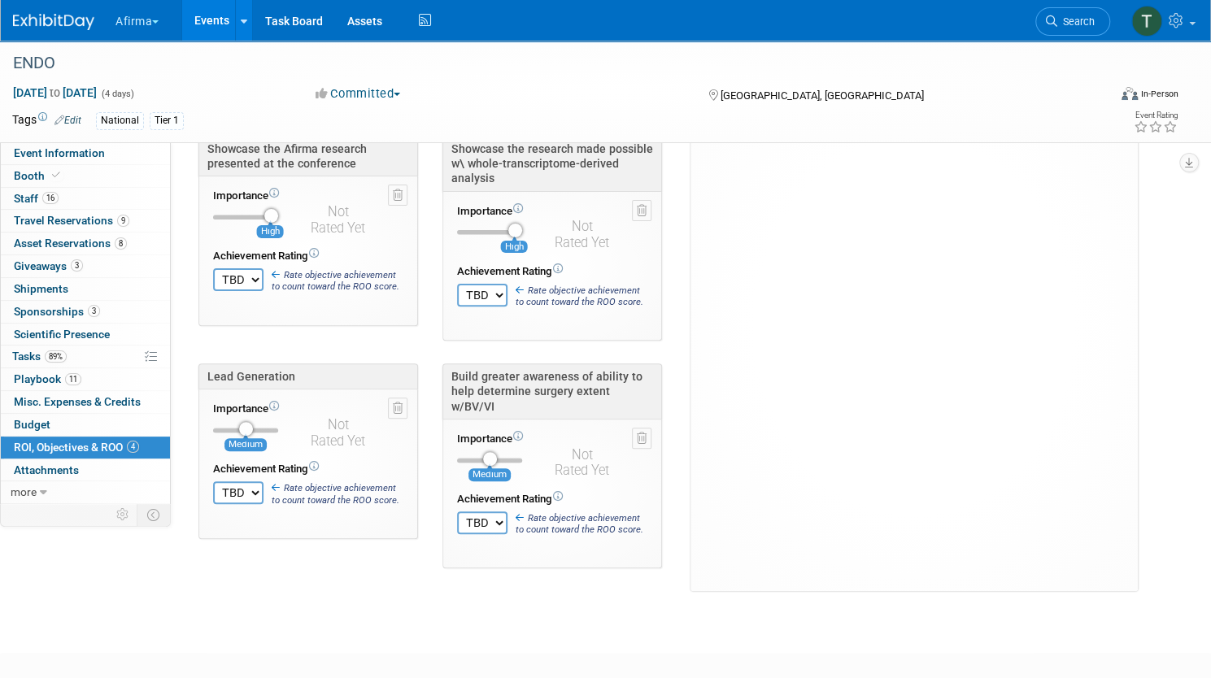
scroll to position [163, 0]
drag, startPoint x: 713, startPoint y: 391, endPoint x: 504, endPoint y: 377, distance: 209.5
click at [504, 377] on div "Build greater awareness of ability to help determine surgery extent w/BV/VI" at bounding box center [552, 390] width 220 height 56
copy div "Build greater awareness of ability to help determine surgery extent w/BV/VI"
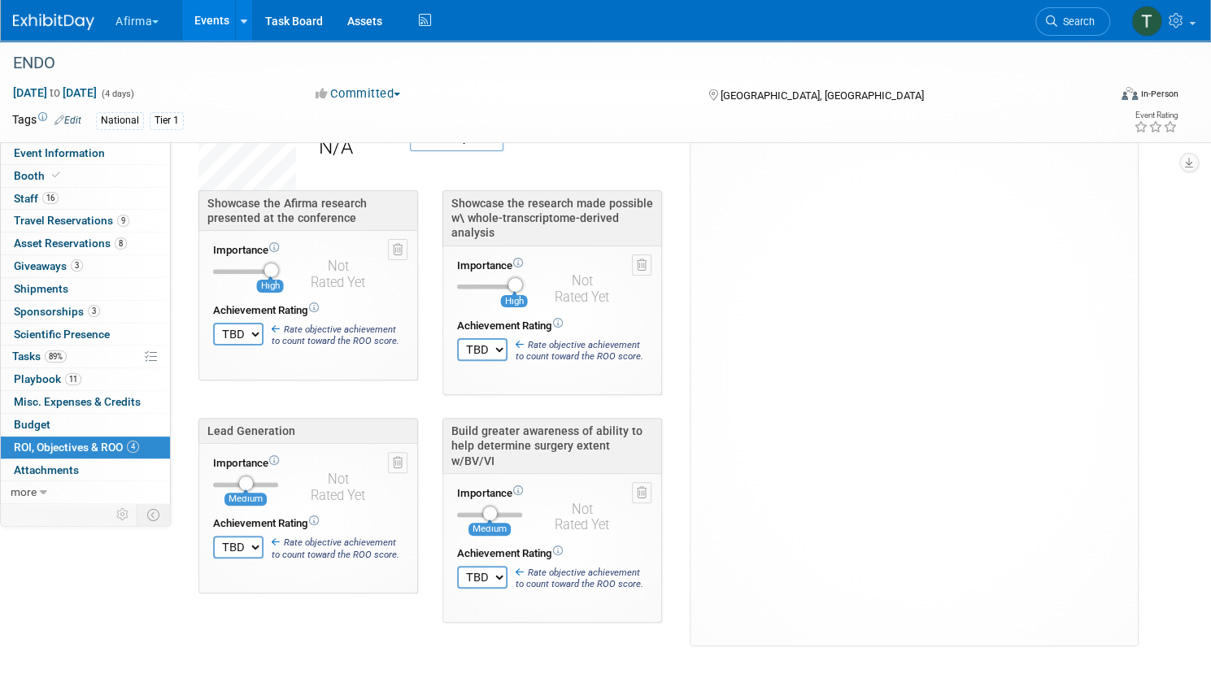
scroll to position [81, 0]
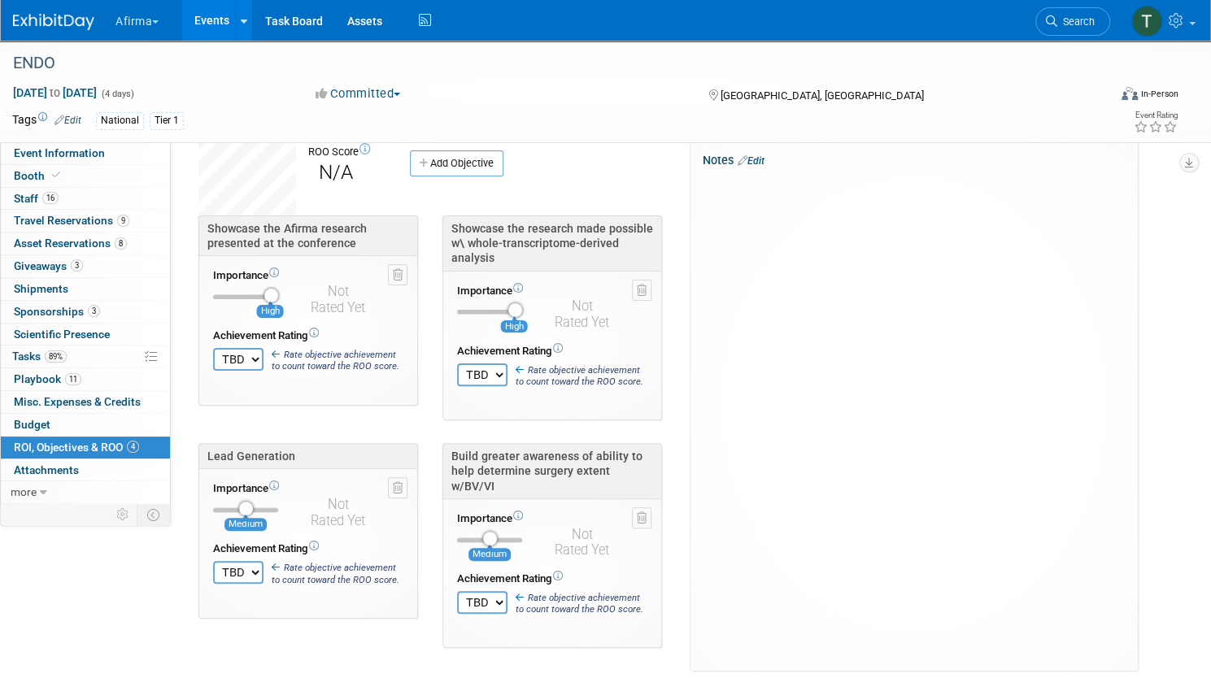
drag, startPoint x: 367, startPoint y: 451, endPoint x: 246, endPoint y: 456, distance: 121.3
click at [246, 456] on div "Lead Generation Importance Medium TBD 0 1 2 3 4 5 6 7 8 9 10" at bounding box center [308, 531] width 244 height 176
copy div "Lead Generation"
drag, startPoint x: 554, startPoint y: 264, endPoint x: 505, endPoint y: 231, distance: 59.1
click at [505, 231] on div "Showcase the research made possible w\ whole-transcriptome-derived analysis" at bounding box center [552, 244] width 220 height 56
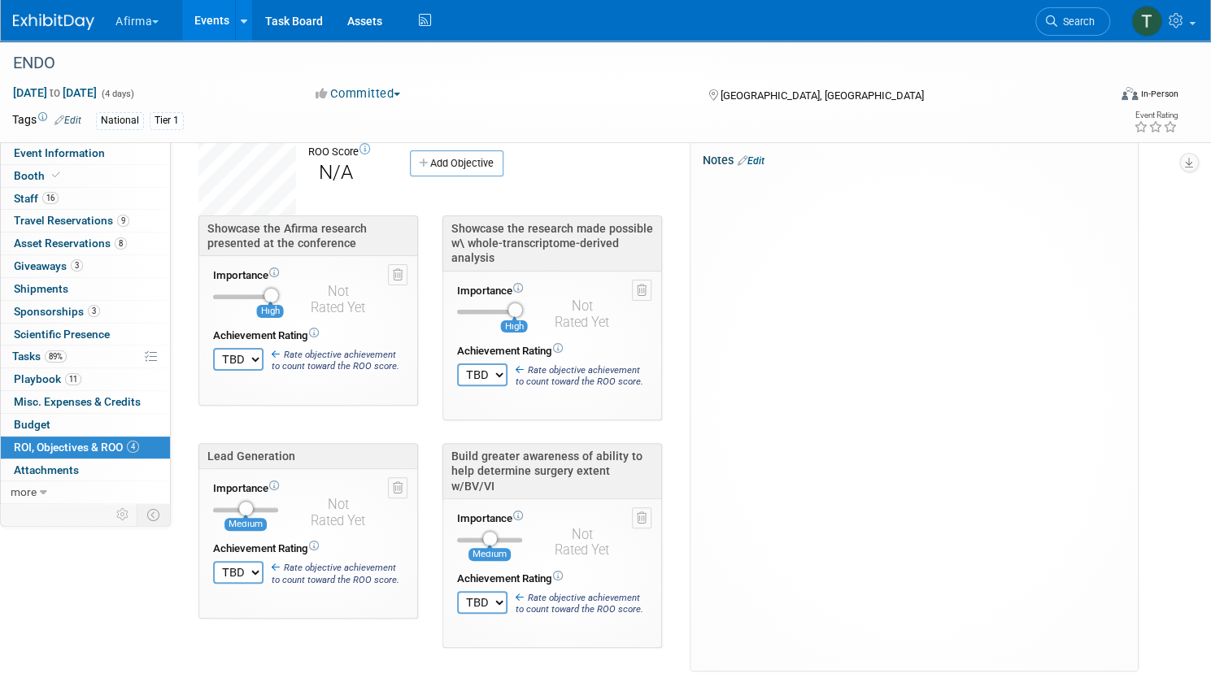
copy div "Showcase the research made possible w\ whole-transcriptome-derived analysis"
